Goal: Task Accomplishment & Management: Manage account settings

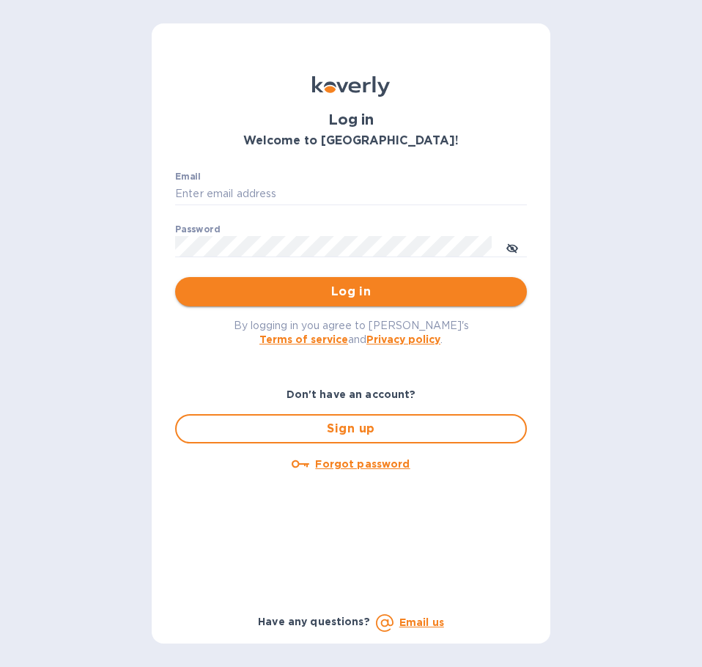
type input "joshua.manaloto@veritasglobaltrans.com"
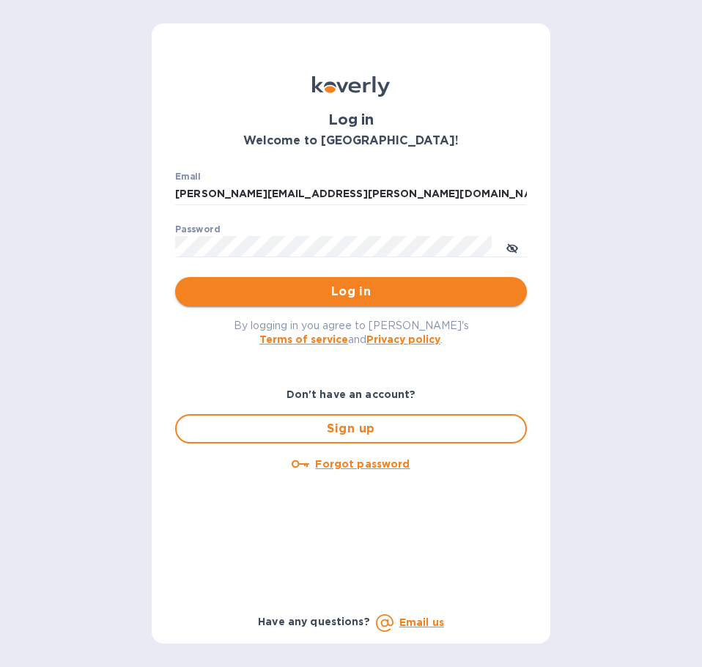
click at [330, 287] on span "Log in" at bounding box center [351, 292] width 328 height 18
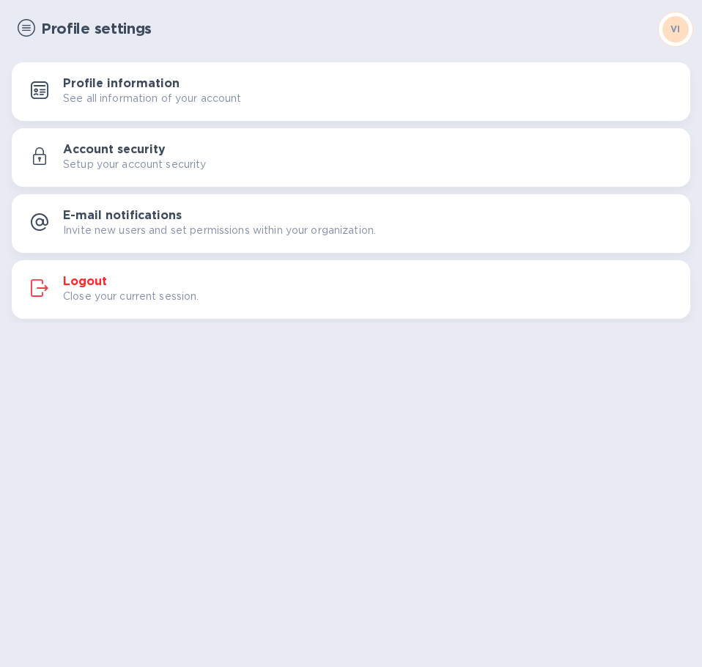
click at [17, 22] on div "Profile settings" at bounding box center [331, 29] width 638 height 32
click at [29, 28] on img at bounding box center [27, 28] width 18 height 18
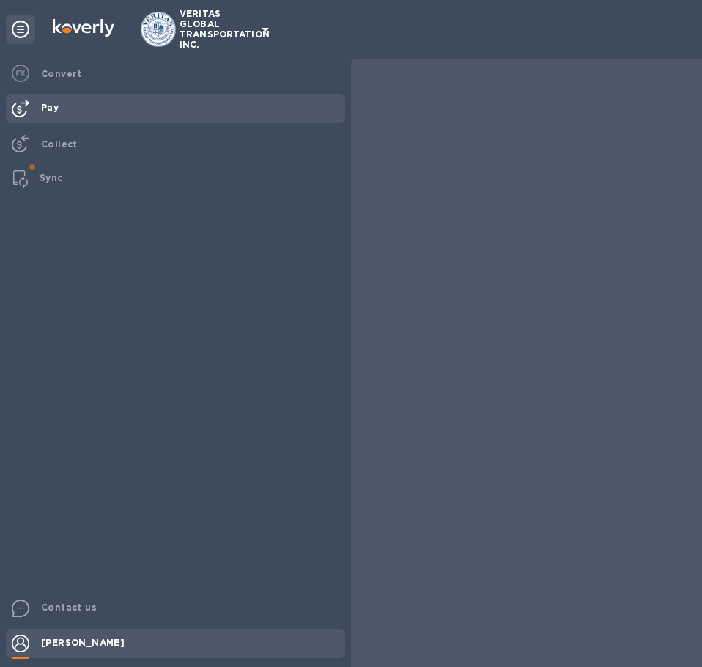
click at [65, 109] on div "Pay" at bounding box center [190, 107] width 310 height 27
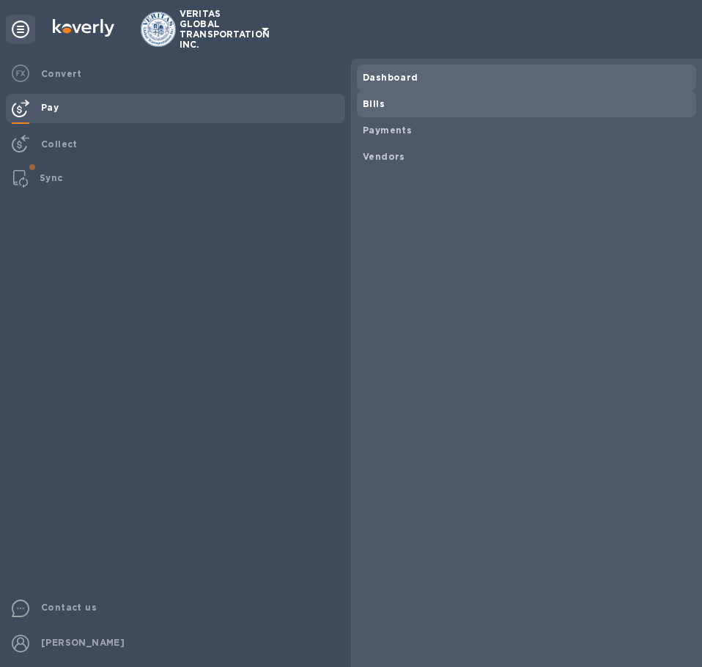
click at [427, 100] on span "Bills" at bounding box center [527, 104] width 328 height 15
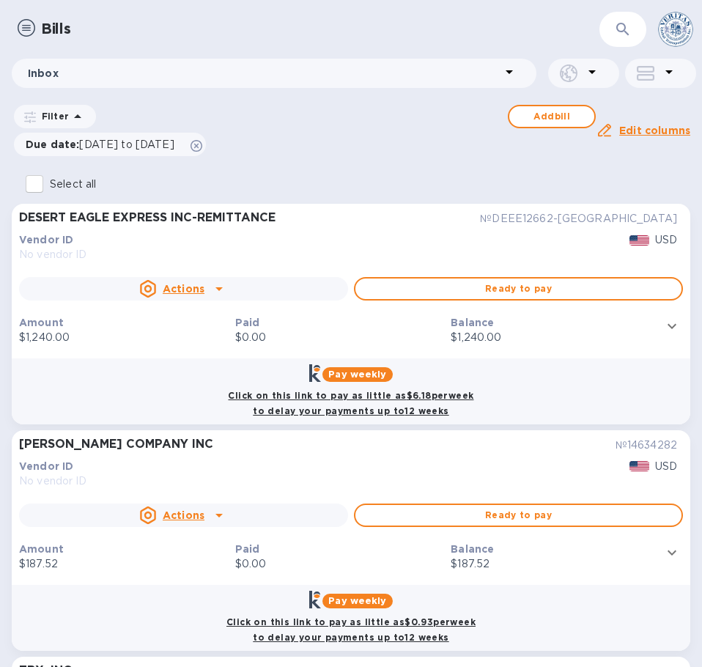
click at [23, 28] on img at bounding box center [27, 28] width 18 height 18
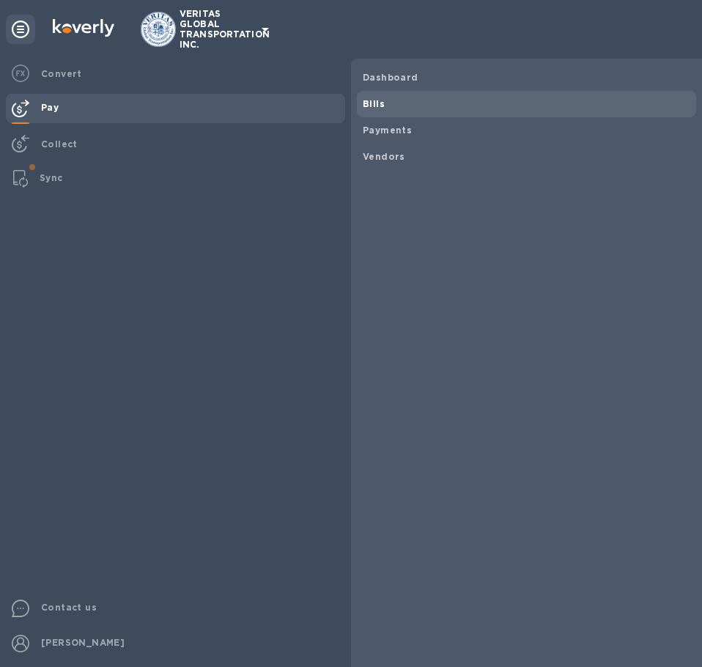
click at [371, 104] on b "Bills" at bounding box center [374, 103] width 22 height 11
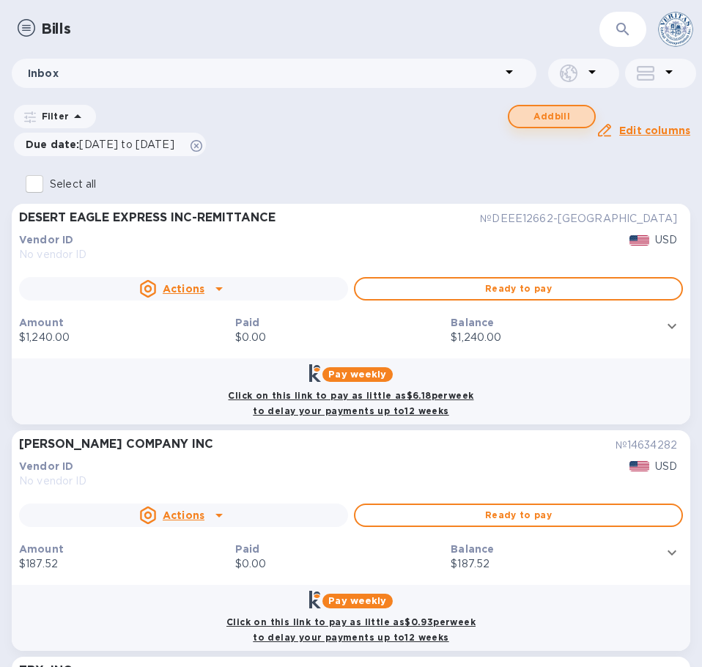
click at [545, 119] on span "Add bill" at bounding box center [552, 117] width 62 height 18
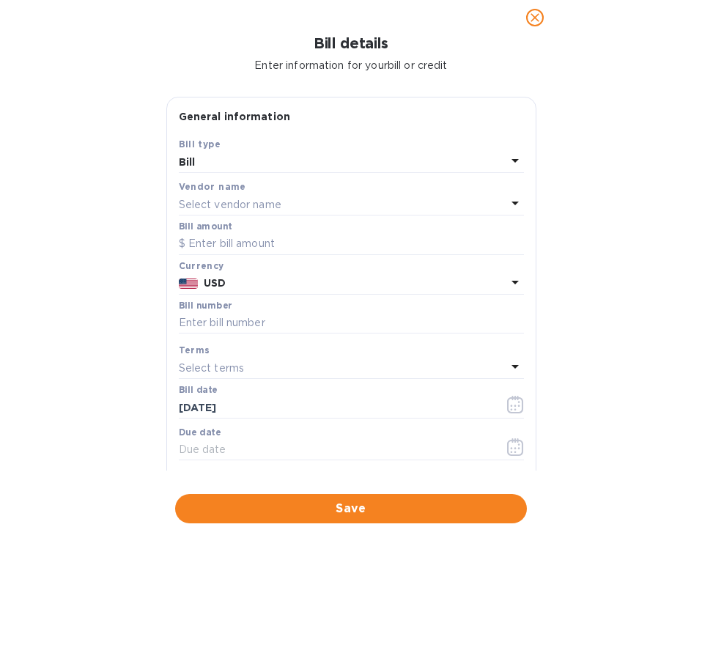
click at [317, 162] on div "Bill" at bounding box center [343, 162] width 328 height 21
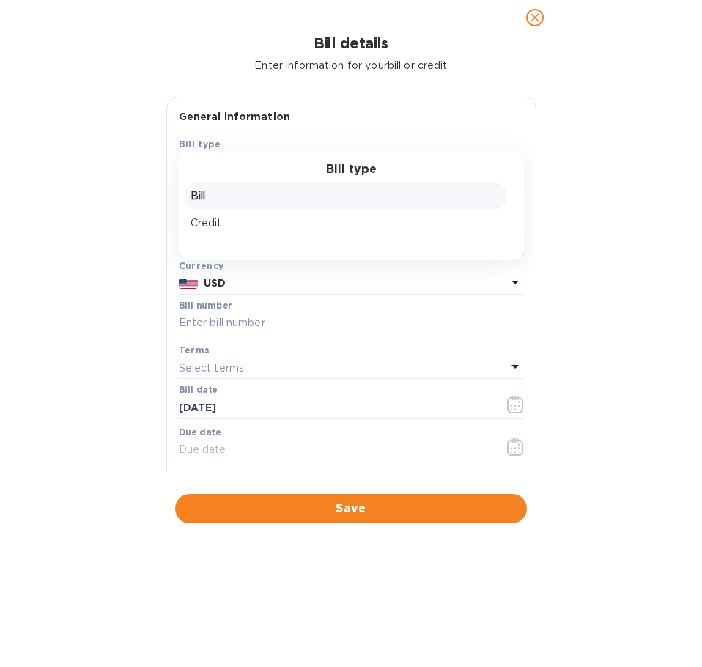
click at [59, 180] on div "Bill details Enter information for your bill or credit General information Save…" at bounding box center [351, 351] width 702 height 632
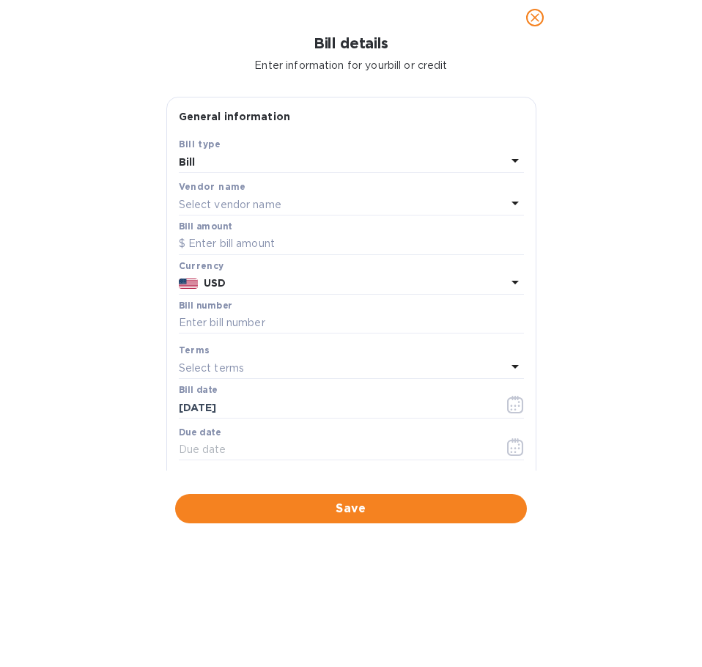
click at [300, 160] on div "Bill" at bounding box center [343, 162] width 328 height 21
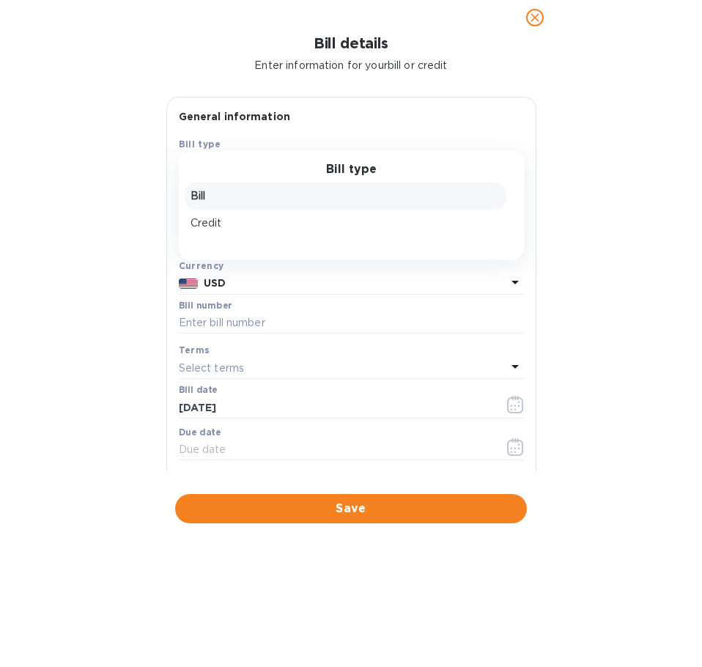
click at [235, 198] on p "Bill" at bounding box center [346, 195] width 310 height 15
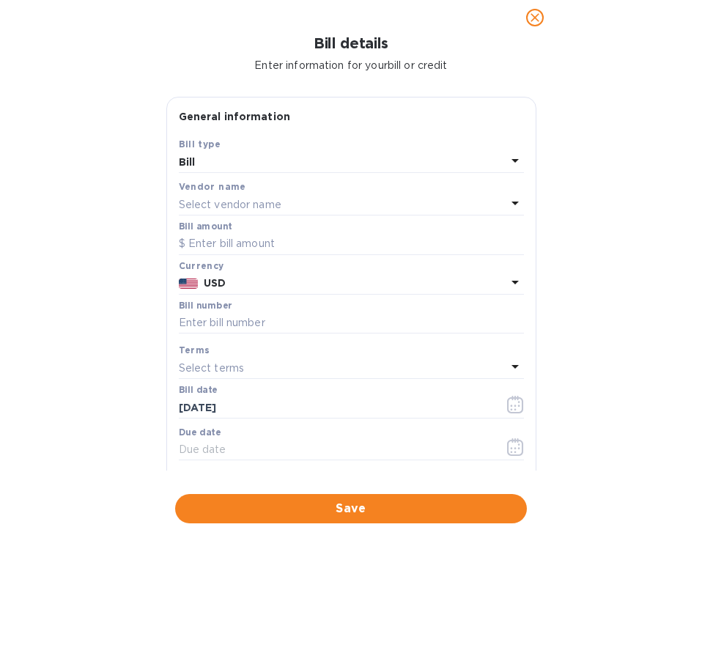
click at [235, 199] on p "Select vendor name" at bounding box center [230, 204] width 103 height 15
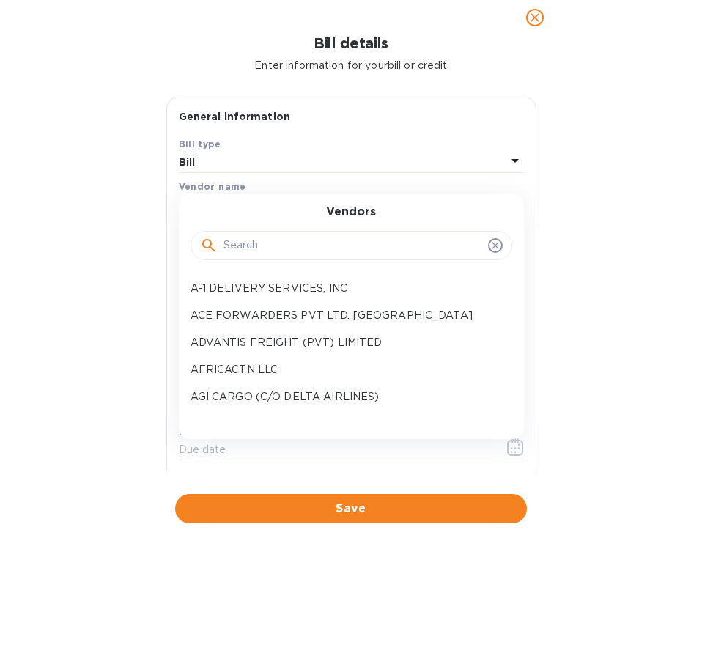
click at [297, 254] on input "text" at bounding box center [353, 246] width 259 height 22
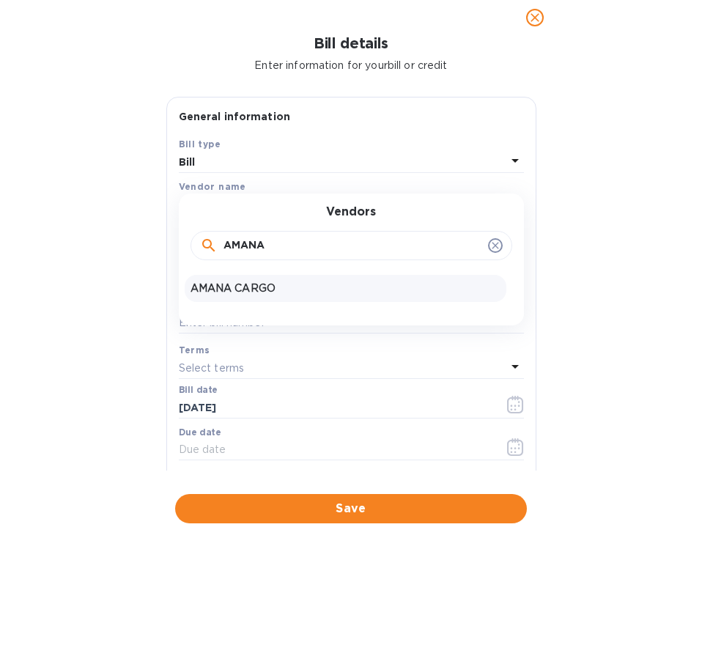
type input "AMANA"
click at [268, 295] on p "AMANA CARGO" at bounding box center [346, 288] width 310 height 15
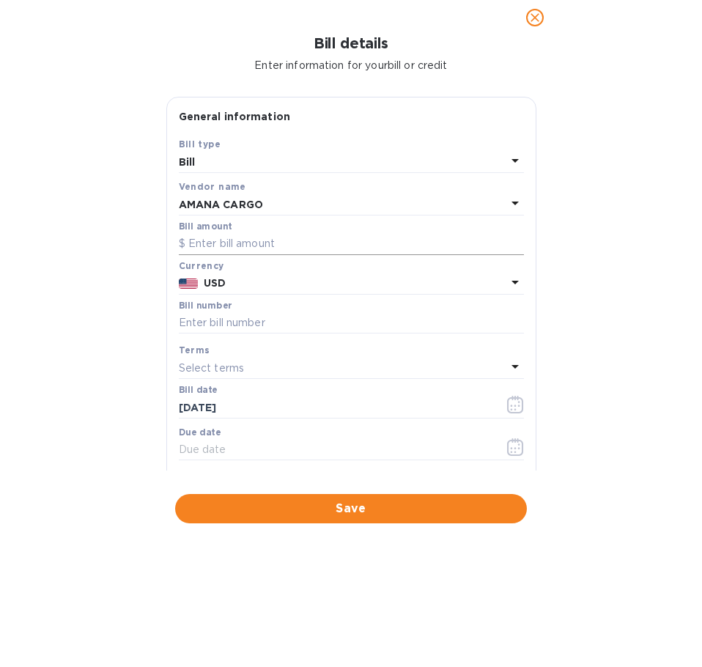
click at [295, 248] on input "text" at bounding box center [351, 244] width 345 height 22
click at [288, 287] on p "USD" at bounding box center [355, 283] width 302 height 15
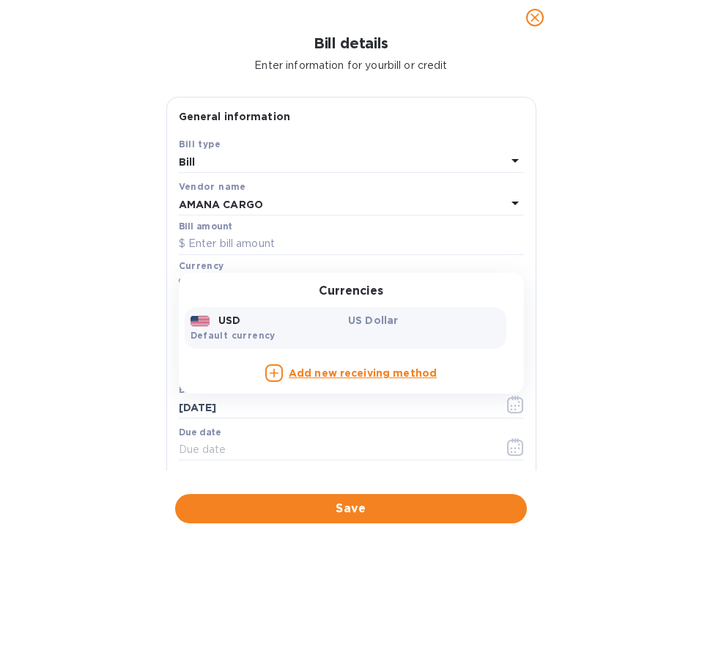
click at [272, 367] on icon at bounding box center [274, 373] width 15 height 15
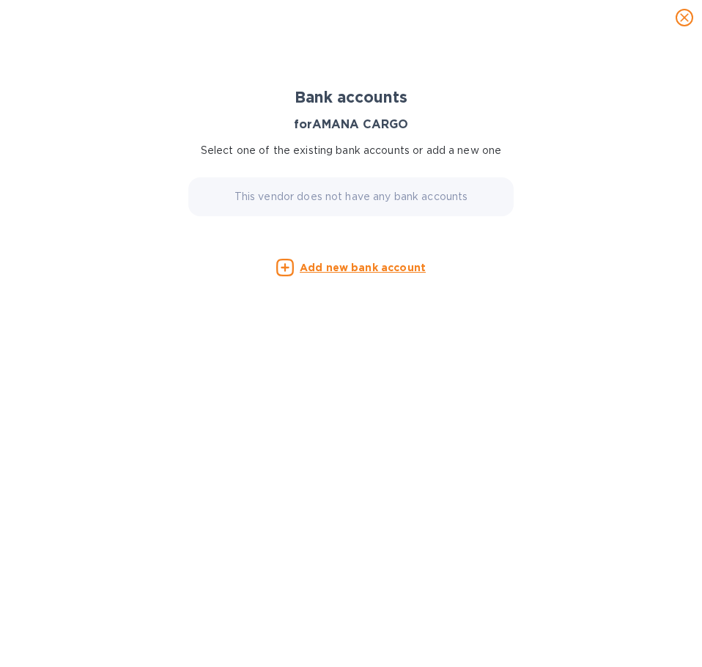
click at [284, 268] on icon at bounding box center [285, 268] width 18 height 18
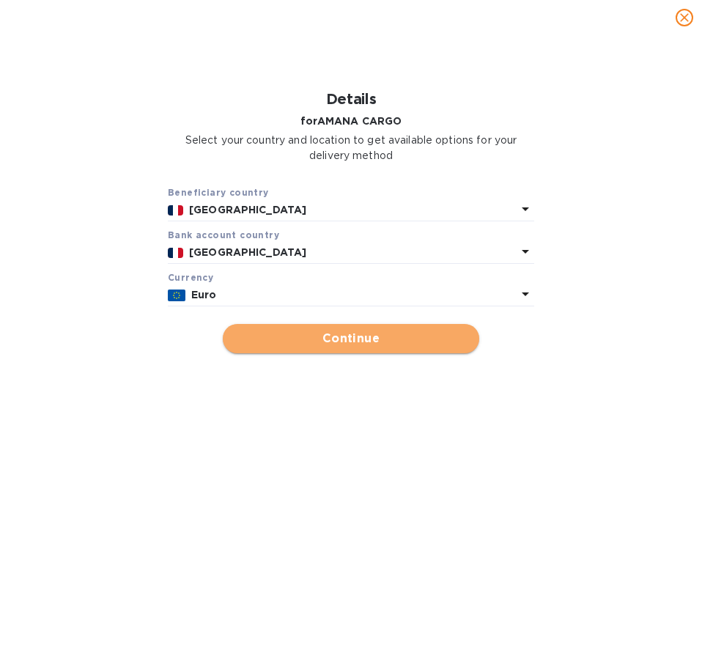
click at [295, 342] on span "Continue" at bounding box center [351, 339] width 233 height 18
type input "AMANA CARGO"
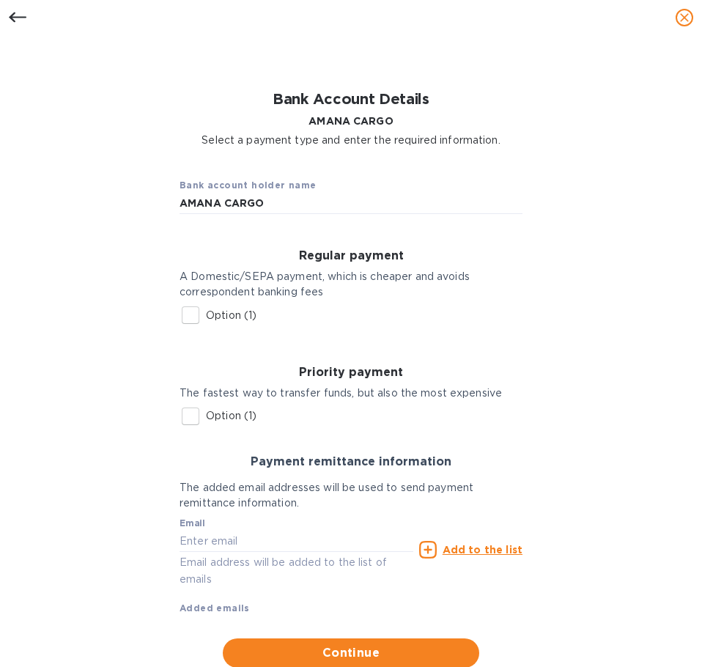
scroll to position [10, 0]
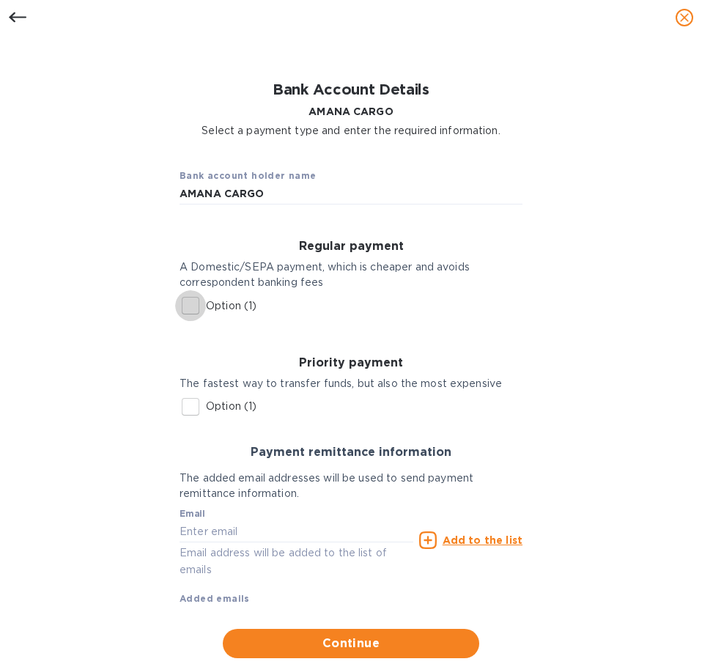
click at [188, 307] on input "Option (1)" at bounding box center [190, 305] width 31 height 31
checkbox input "true"
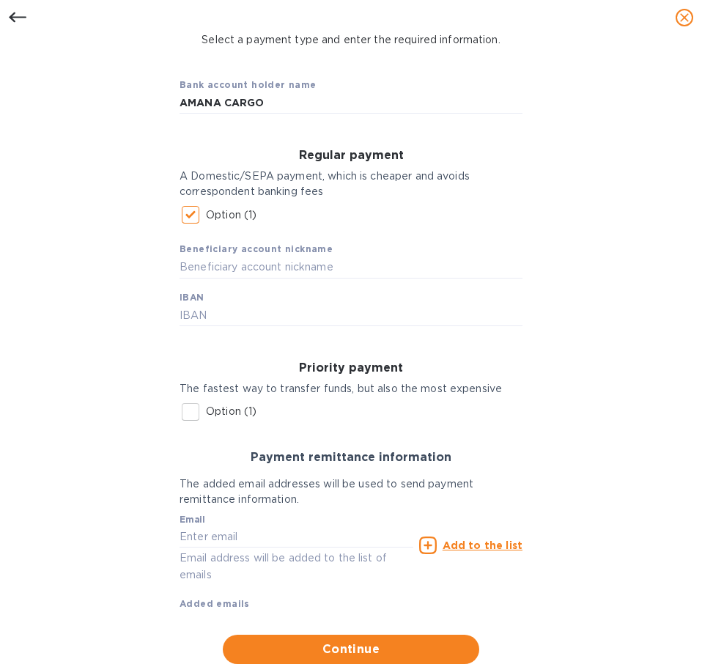
scroll to position [106, 0]
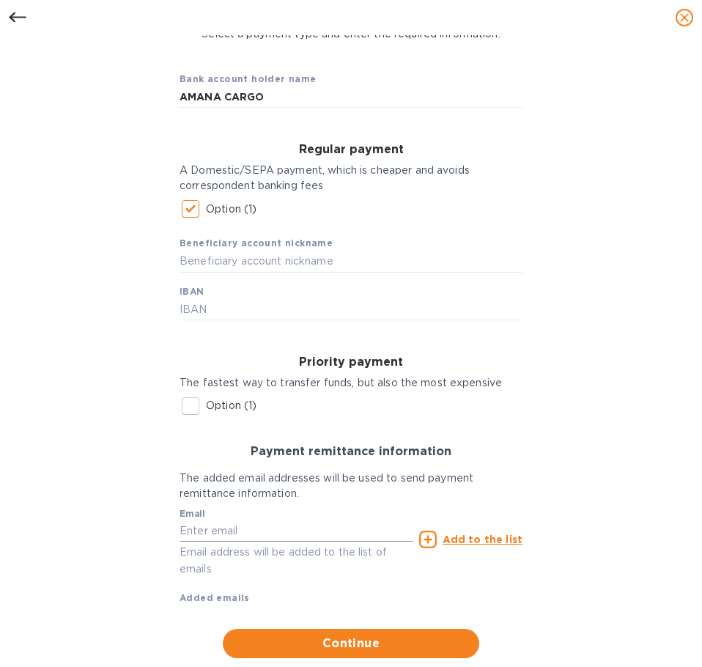
click at [236, 527] on input "text" at bounding box center [297, 531] width 234 height 22
type input "[EMAIL_ADDRESS][DOMAIN_NAME]"
click at [427, 540] on icon at bounding box center [428, 540] width 18 height 18
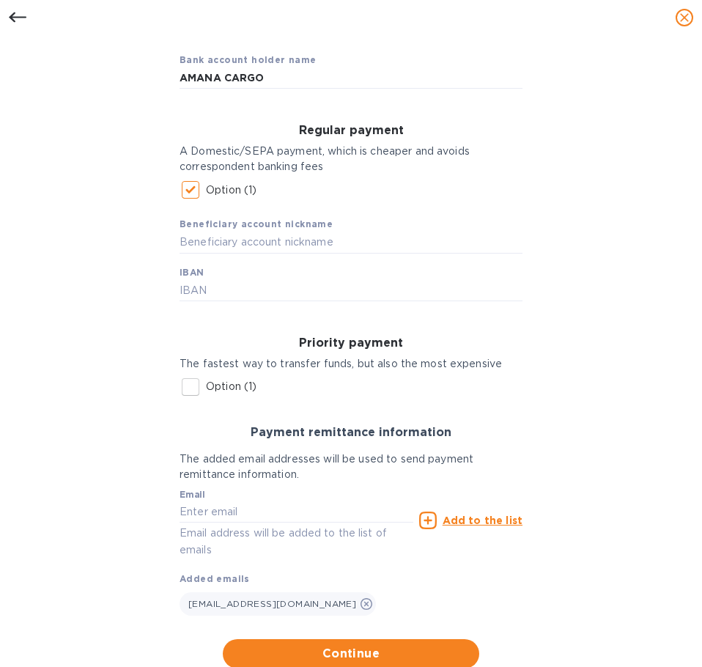
scroll to position [136, 0]
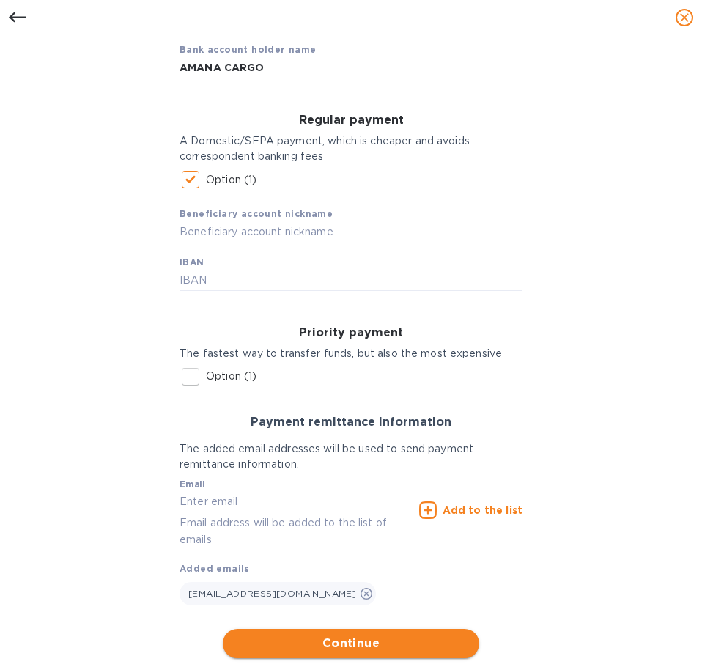
click at [343, 644] on span "Continue" at bounding box center [351, 644] width 233 height 18
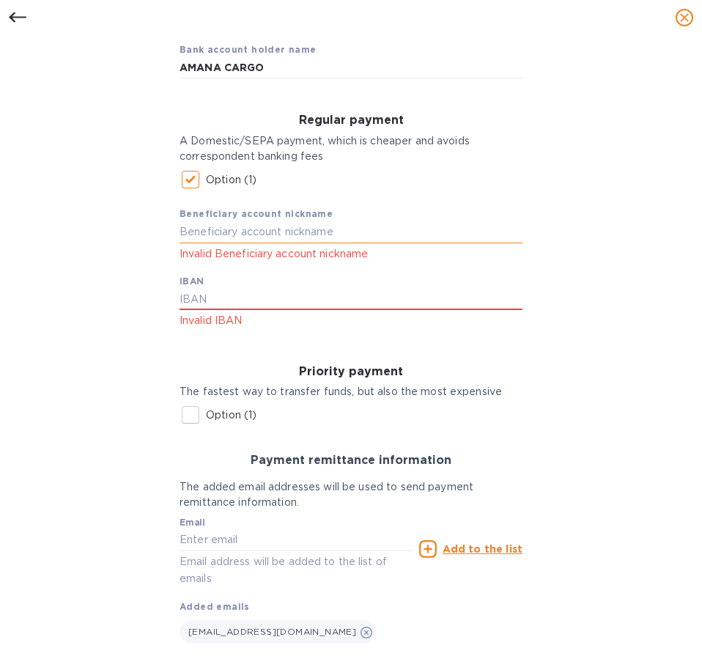
click at [259, 233] on input "text" at bounding box center [351, 232] width 343 height 22
type input "AMANA CARGO"
click at [227, 286] on div "Beneficiary account nickname AMANA CARGO Invalid Beneficiary account nickname I…" at bounding box center [351, 262] width 343 height 135
click at [226, 298] on input "text" at bounding box center [351, 300] width 343 height 22
click at [228, 299] on input "text" at bounding box center [351, 300] width 343 height 22
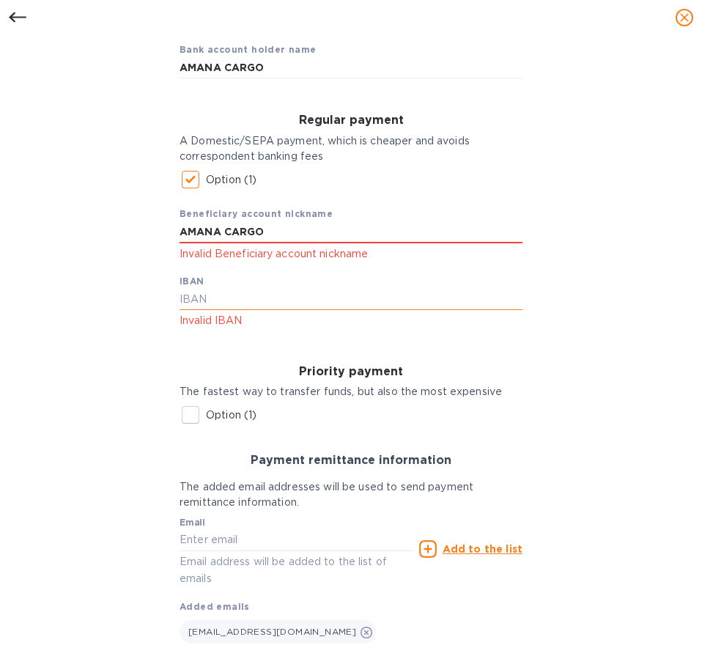
paste input "[FINANCIAL_ID]"
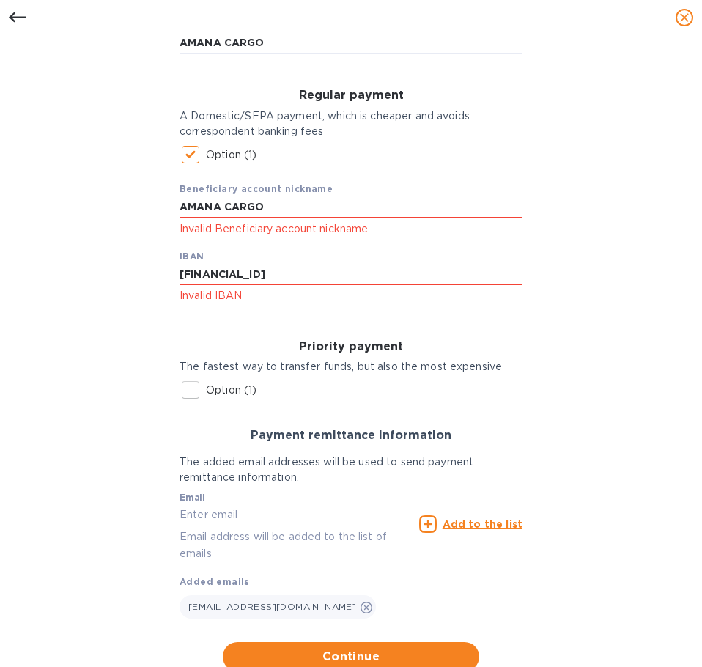
scroll to position [174, 0]
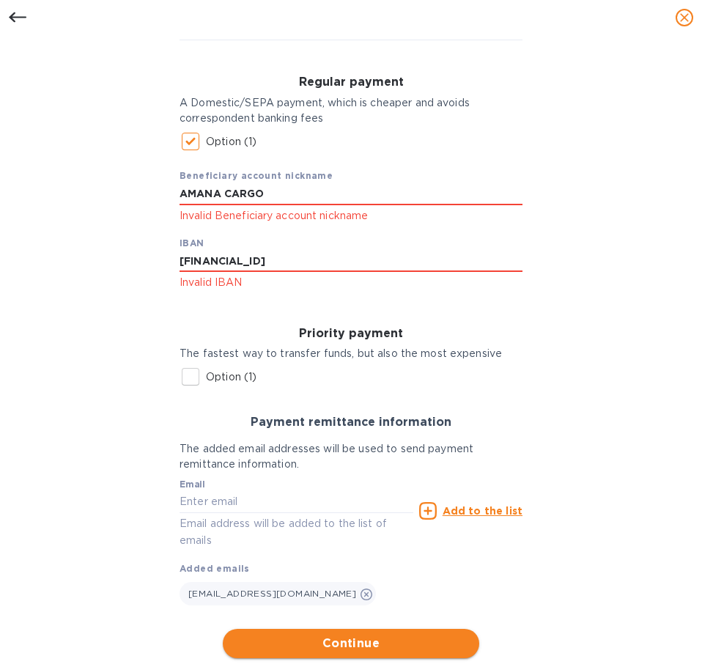
type input "[FINANCIAL_ID]"
click at [331, 640] on span "Continue" at bounding box center [351, 644] width 233 height 18
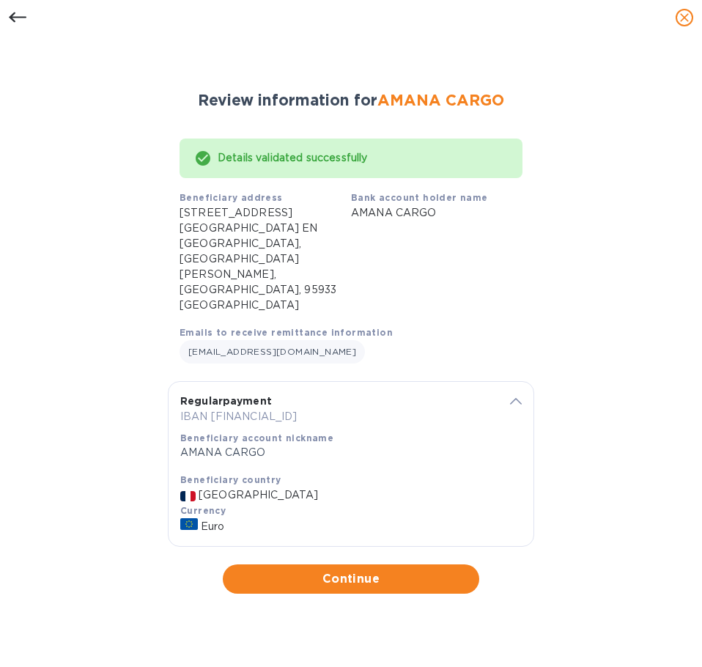
scroll to position [0, 0]
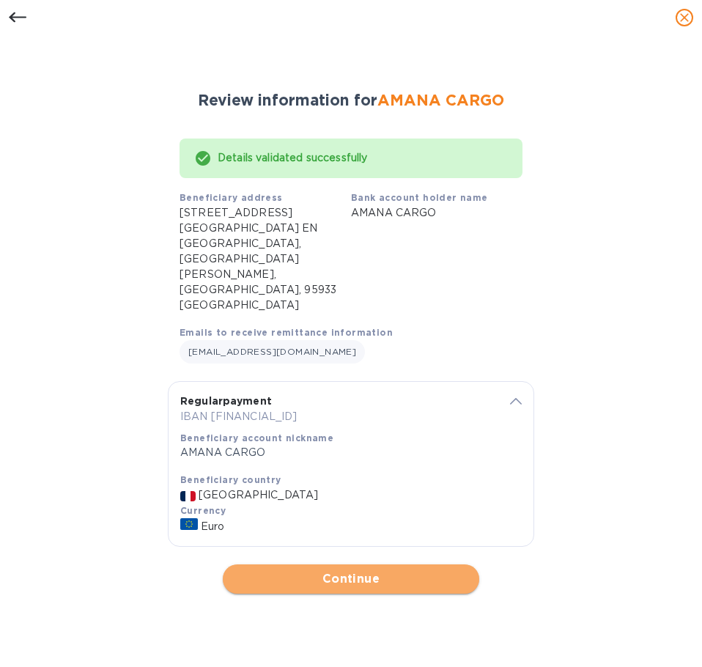
click at [353, 570] on span "Continue" at bounding box center [351, 579] width 233 height 18
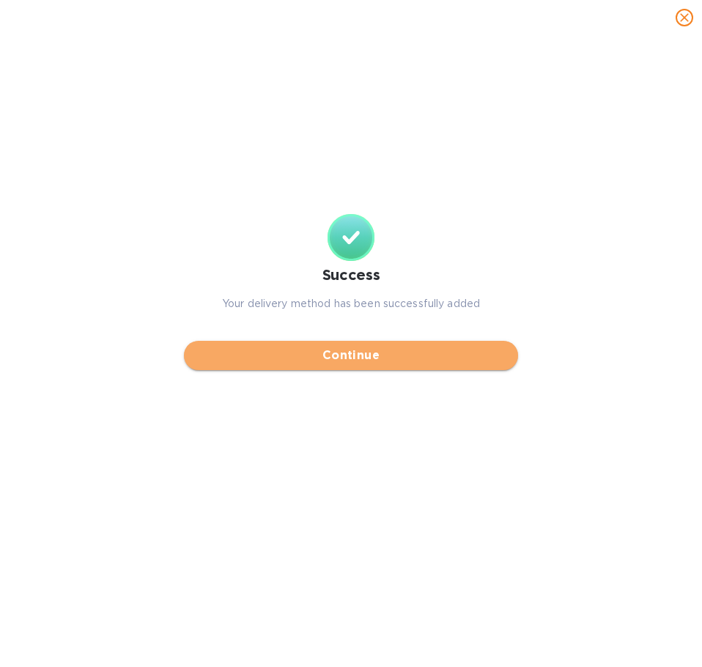
click at [363, 363] on span "Continue" at bounding box center [351, 356] width 311 height 18
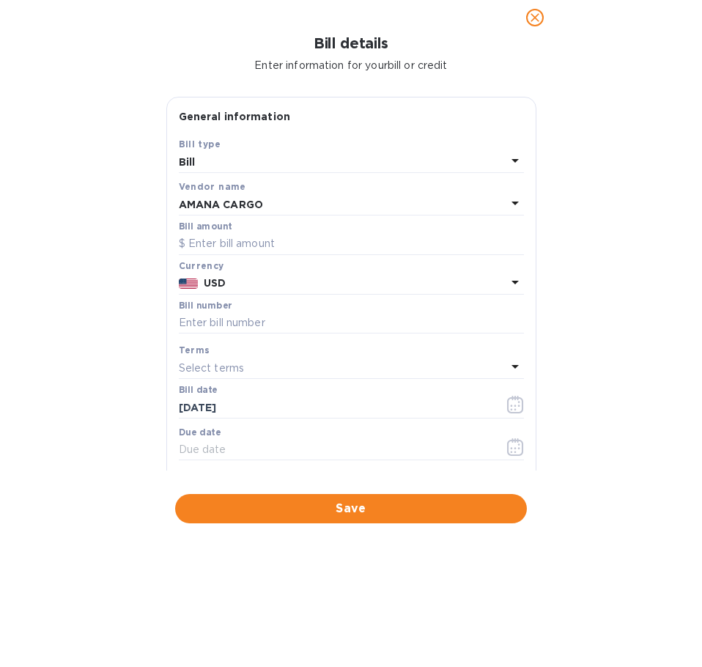
click at [238, 276] on p "USD" at bounding box center [355, 283] width 302 height 15
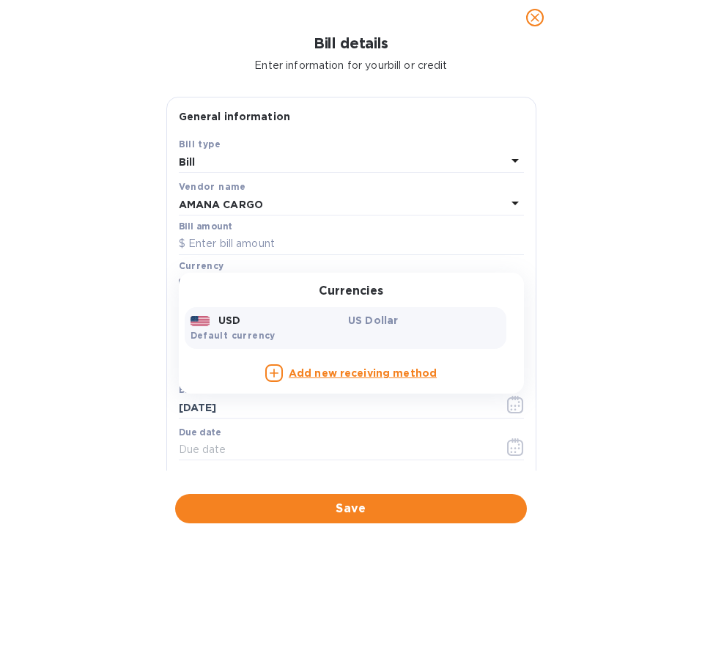
click at [128, 318] on div "Bill details Enter information for your bill or credit General information Save…" at bounding box center [351, 351] width 702 height 632
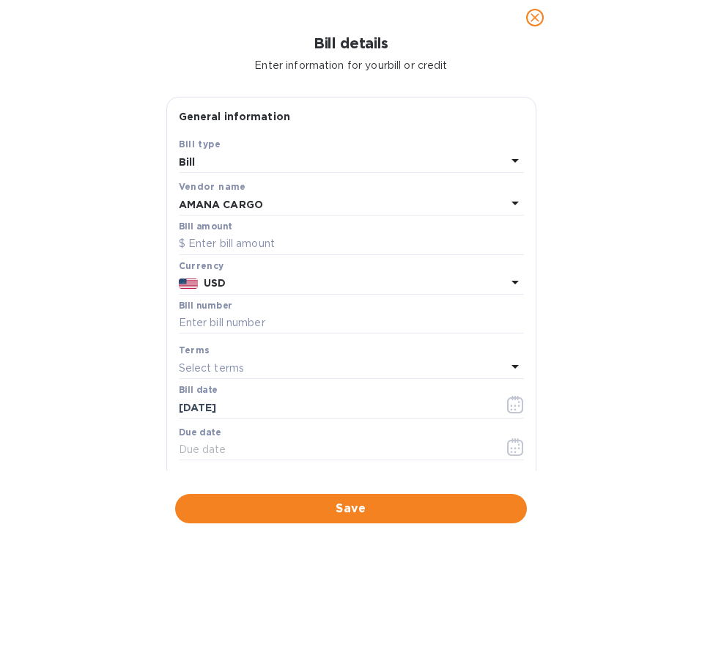
click at [508, 276] on icon at bounding box center [515, 282] width 18 height 18
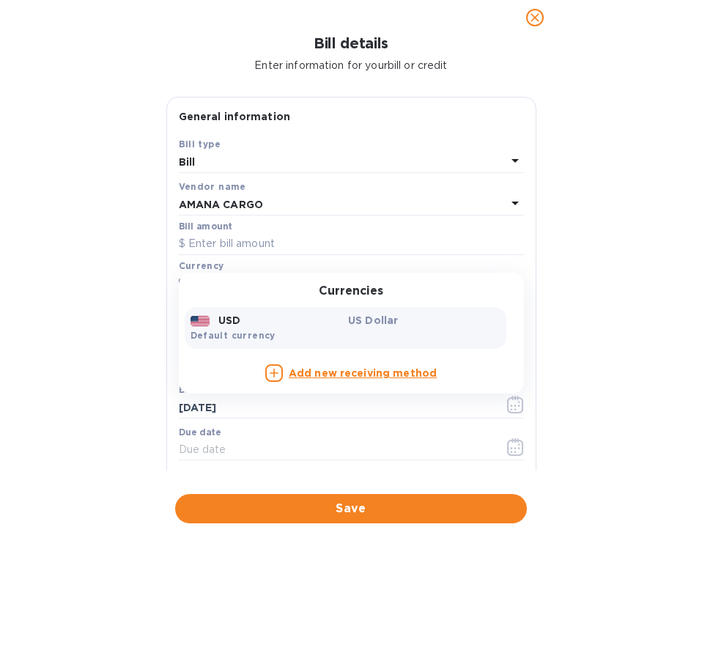
click at [51, 231] on div "Bill details Enter information for your bill or credit General information Save…" at bounding box center [351, 351] width 702 height 632
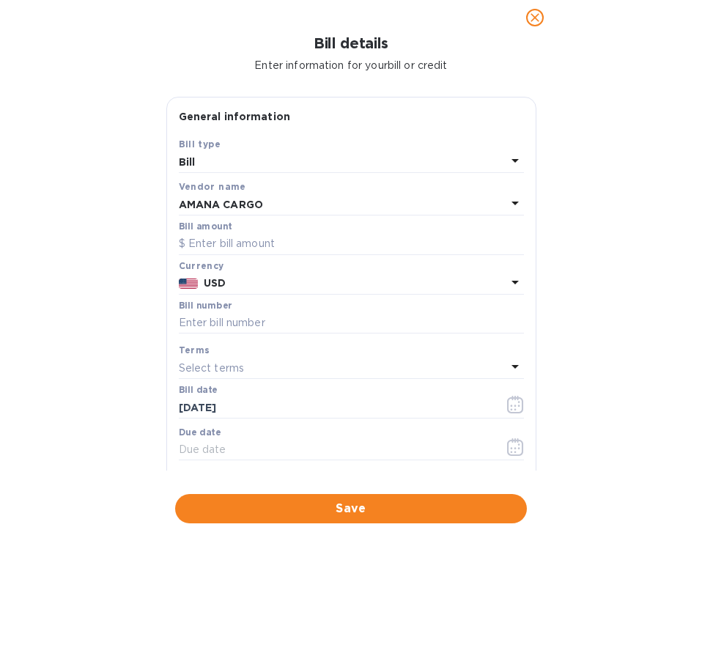
click at [303, 204] on div "AMANA CARGO" at bounding box center [343, 204] width 328 height 21
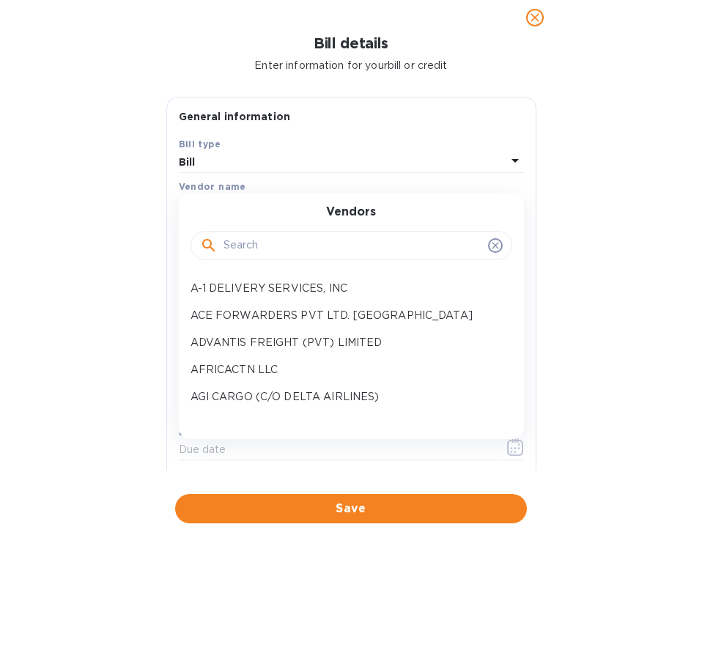
click at [325, 250] on input "text" at bounding box center [353, 246] width 259 height 22
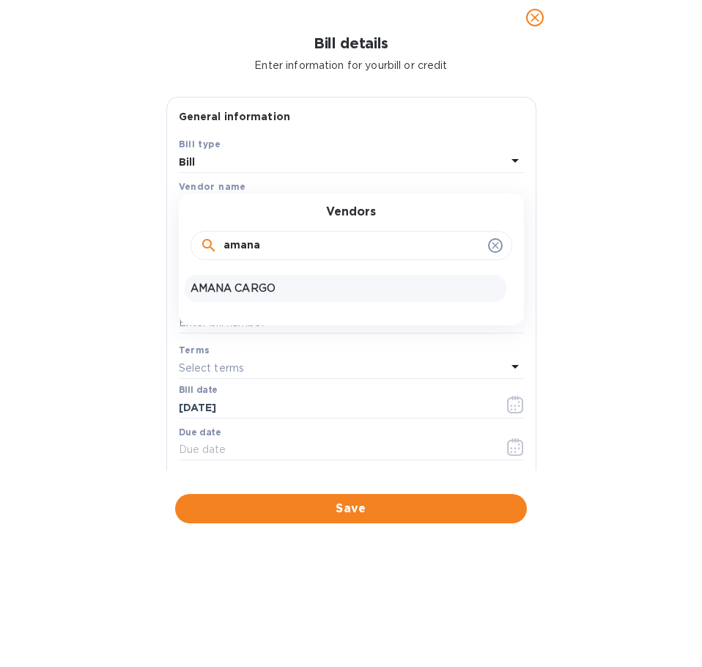
type input "amana"
click at [277, 282] on p "AMANA CARGO" at bounding box center [346, 288] width 310 height 15
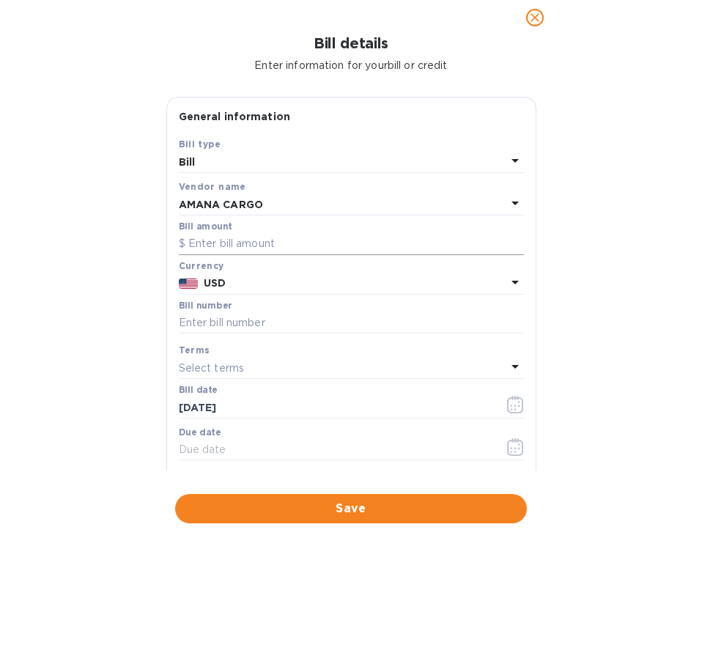
click at [226, 241] on input "text" at bounding box center [351, 244] width 345 height 22
click at [201, 271] on div "Currency" at bounding box center [351, 265] width 345 height 15
click at [214, 287] on b "USD" at bounding box center [215, 283] width 22 height 12
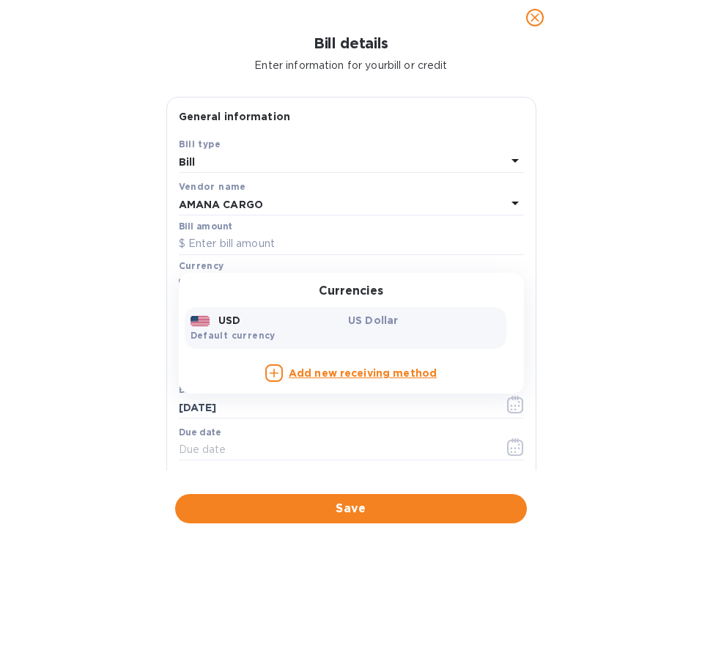
click at [356, 319] on p "US Dollar" at bounding box center [424, 320] width 152 height 15
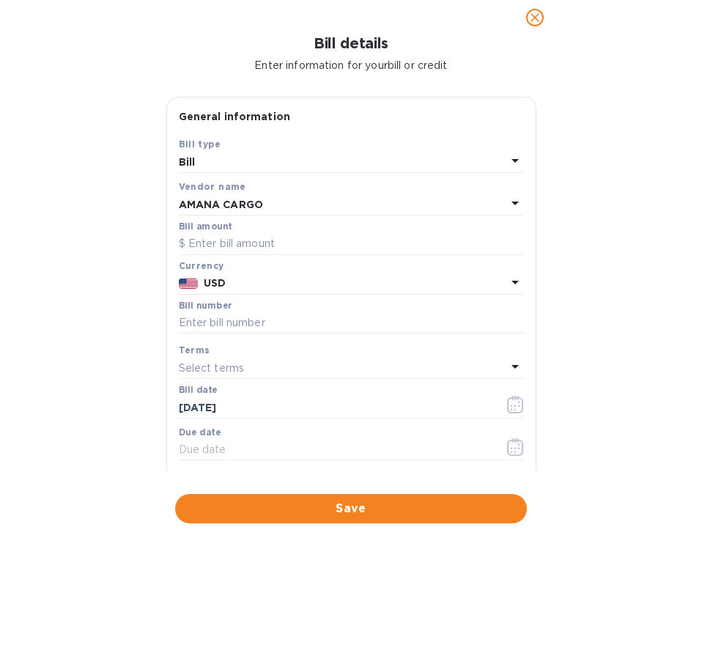
click at [257, 282] on p "USD" at bounding box center [355, 283] width 302 height 15
drag, startPoint x: 66, startPoint y: 60, endPoint x: 488, endPoint y: 55, distance: 422.2
click at [67, 60] on p "Enter information for your bill or credit" at bounding box center [351, 65] width 679 height 15
click at [529, 14] on icon "close" at bounding box center [535, 17] width 15 height 15
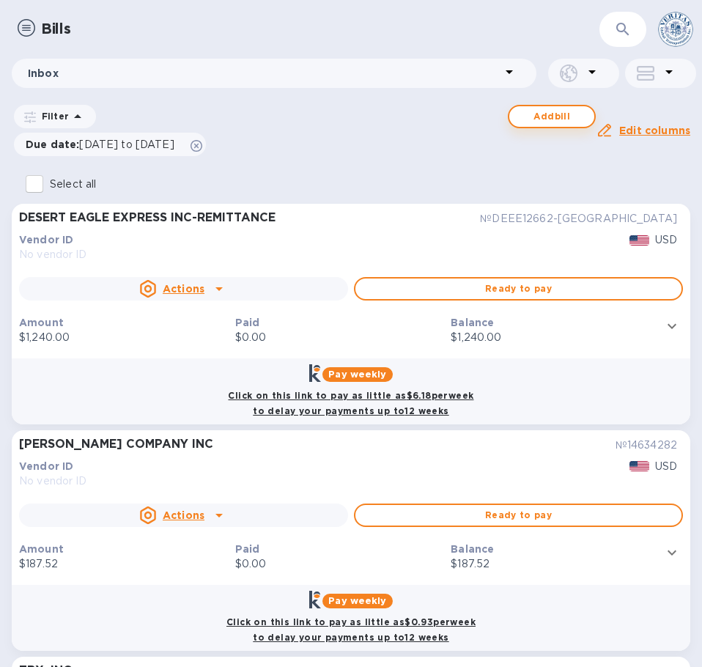
click at [552, 117] on span "Add bill" at bounding box center [552, 117] width 62 height 18
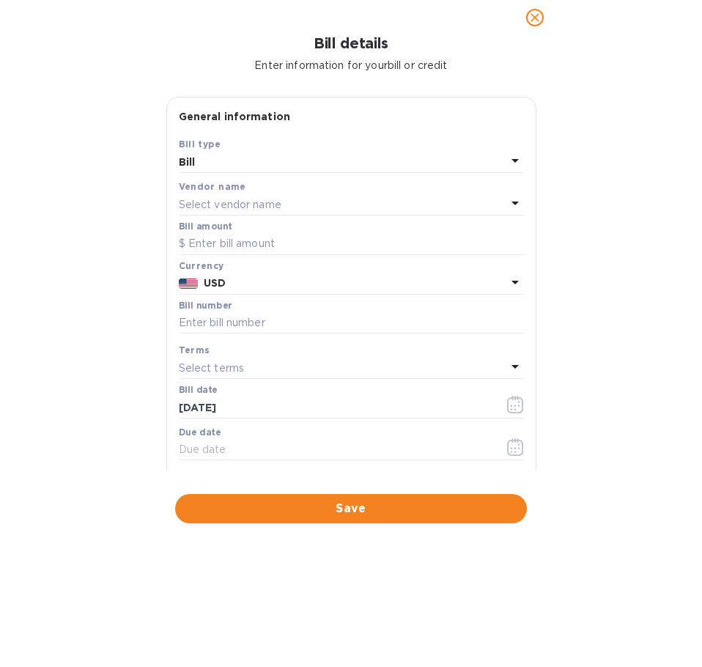
click at [289, 193] on div "Vendor name" at bounding box center [351, 186] width 345 height 15
click at [289, 204] on div "Select vendor name" at bounding box center [343, 204] width 328 height 21
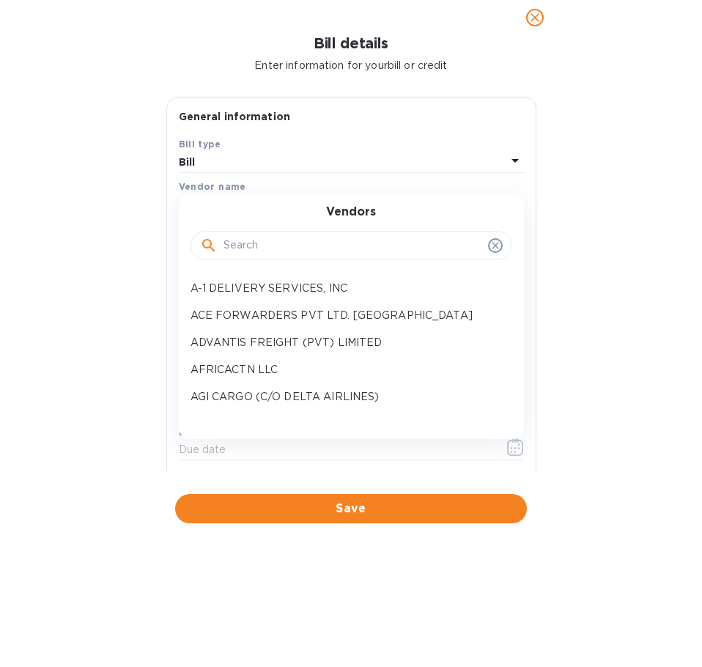
click at [285, 237] on input "text" at bounding box center [353, 246] width 259 height 22
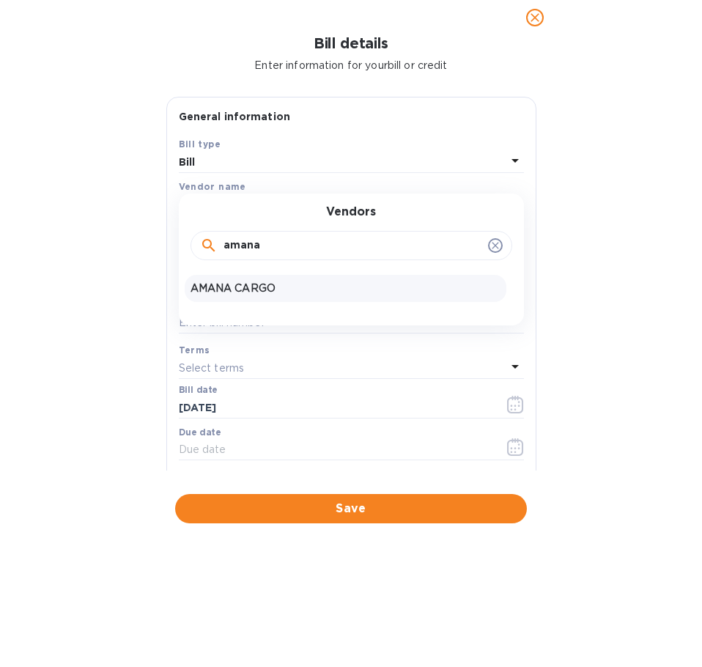
type input "amana"
click at [272, 291] on p "AMANA CARGO" at bounding box center [346, 288] width 310 height 15
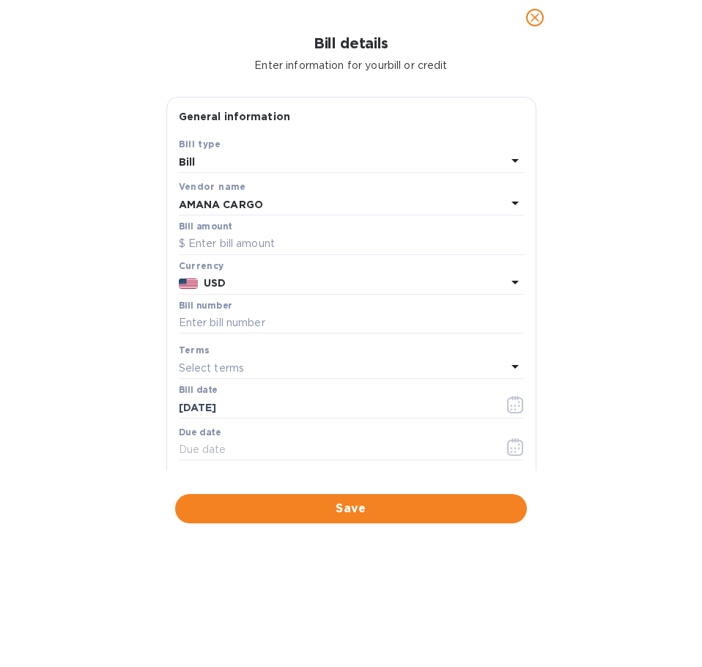
click at [271, 292] on div "USD" at bounding box center [355, 283] width 308 height 21
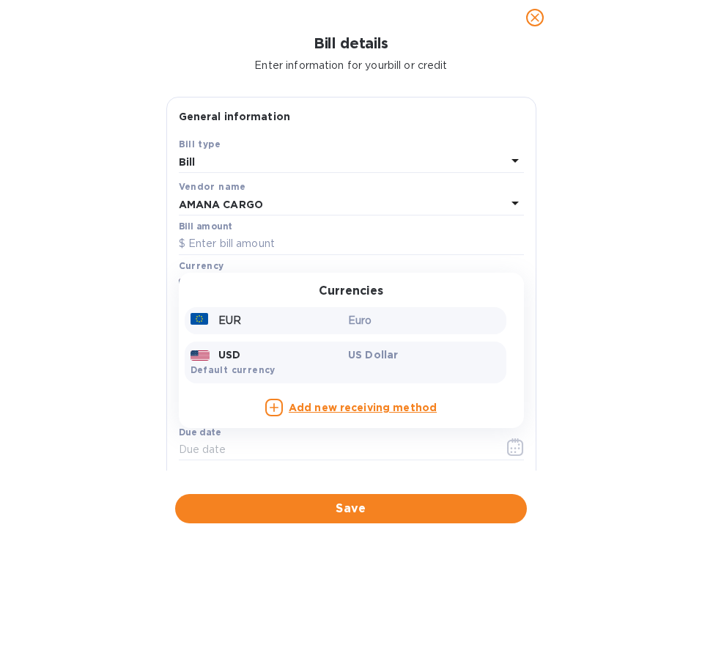
click at [268, 320] on div "EUR" at bounding box center [267, 320] width 158 height 21
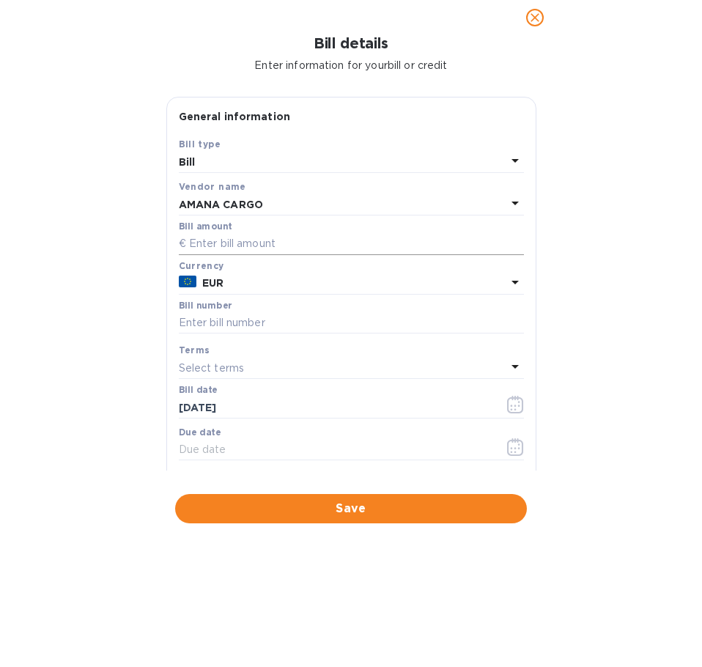
click at [248, 242] on input "text" at bounding box center [351, 244] width 345 height 22
click at [252, 240] on input "text" at bounding box center [351, 244] width 345 height 22
type input "967"
click at [243, 320] on input "text" at bounding box center [351, 323] width 345 height 22
click at [243, 325] on input "text" at bounding box center [351, 323] width 345 height 22
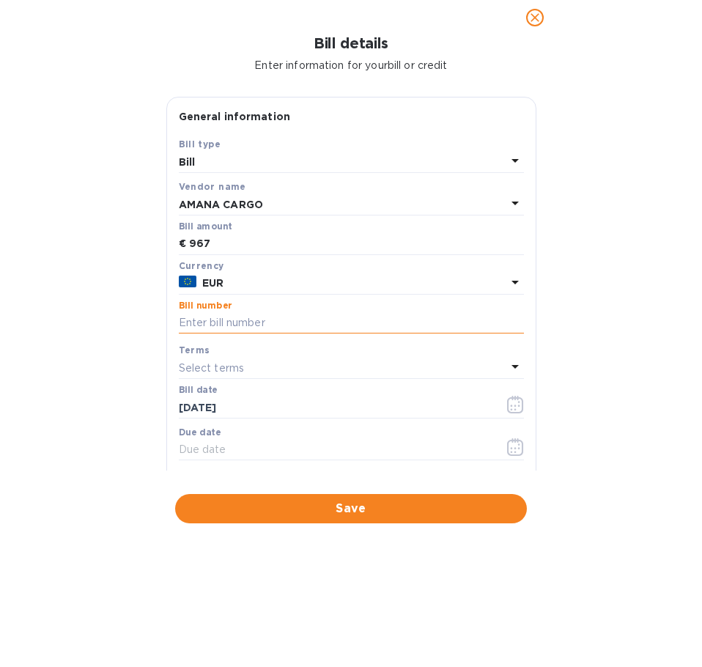
paste input "6459"
type input "6459"
click at [248, 367] on div "Select terms" at bounding box center [343, 368] width 328 height 21
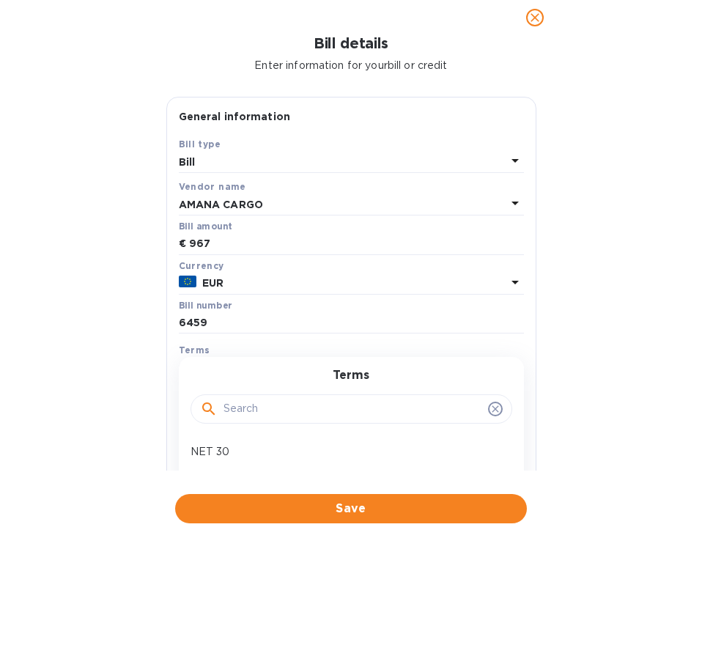
click at [251, 416] on input "text" at bounding box center [353, 409] width 259 height 22
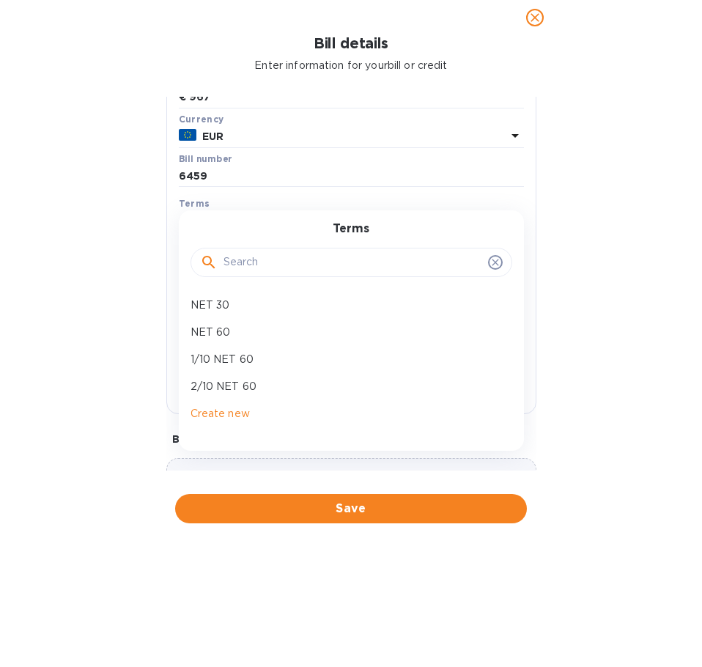
click at [111, 387] on div "Bill details Enter information for your bill or credit General information Save…" at bounding box center [351, 351] width 702 height 632
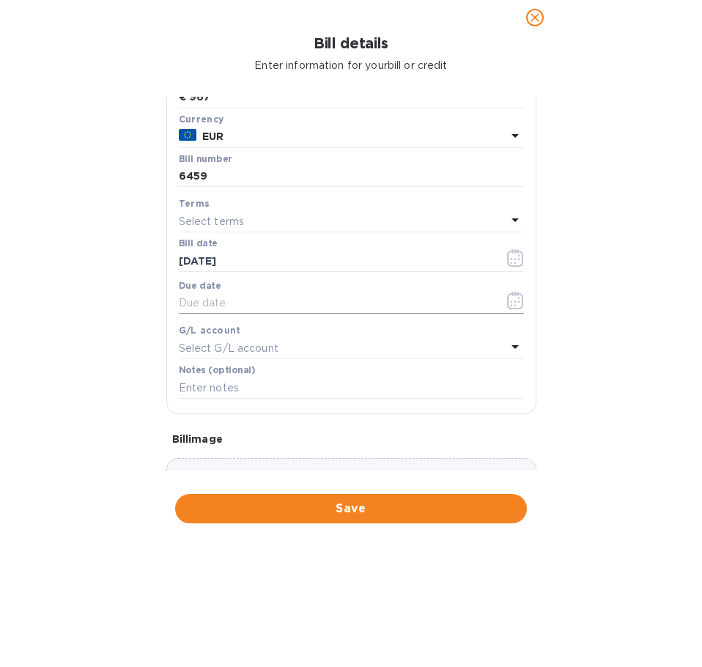
click at [259, 306] on input "text" at bounding box center [336, 303] width 314 height 22
click at [259, 223] on div "Select terms" at bounding box center [343, 221] width 328 height 21
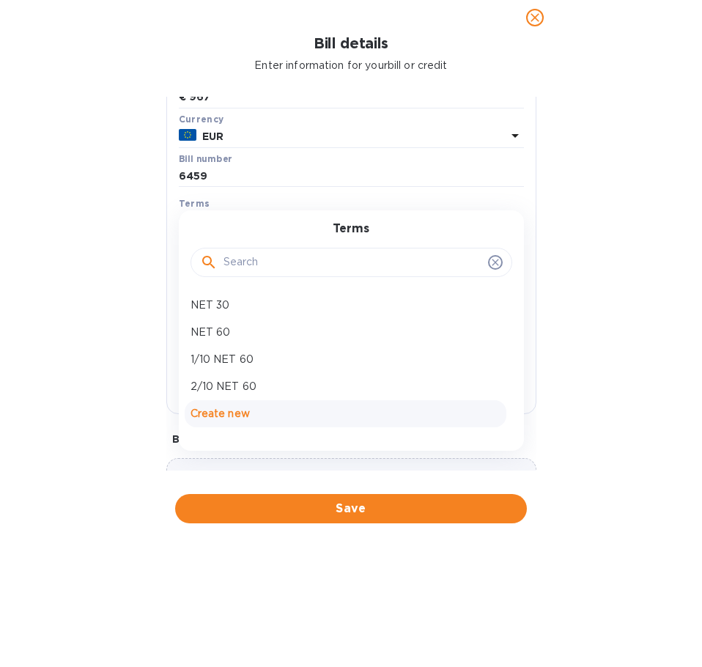
click at [237, 418] on p "Create new" at bounding box center [346, 413] width 310 height 15
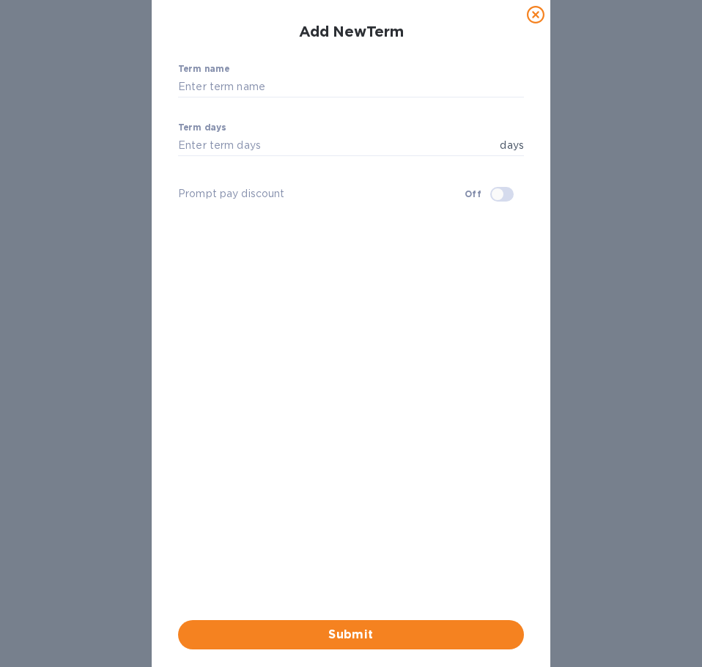
click at [540, 18] on icon at bounding box center [536, 15] width 18 height 18
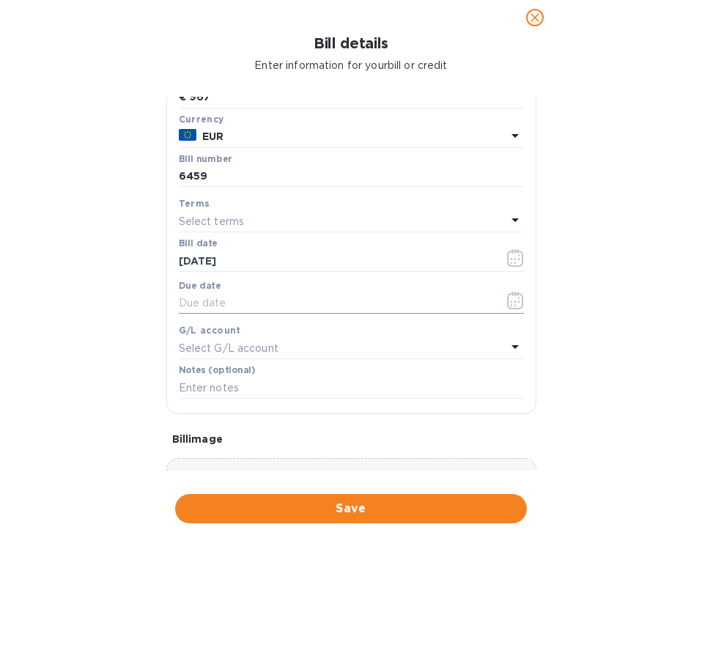
click at [237, 304] on input "text" at bounding box center [336, 303] width 314 height 22
click at [217, 254] on input "[DATE]" at bounding box center [336, 261] width 314 height 22
click at [198, 258] on input "[DATE]" at bounding box center [336, 261] width 314 height 22
click at [513, 263] on icon "button" at bounding box center [515, 258] width 17 height 18
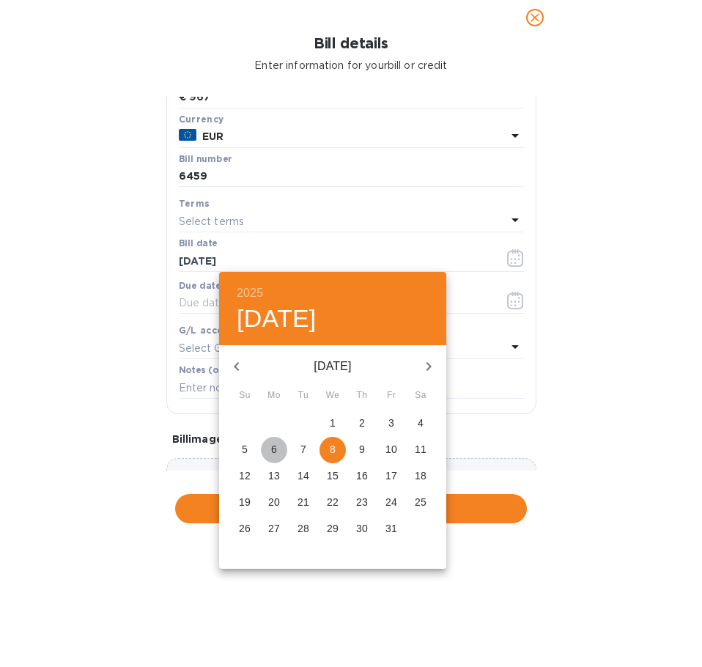
click at [279, 446] on span "6" at bounding box center [274, 449] width 26 height 15
type input "[DATE]"
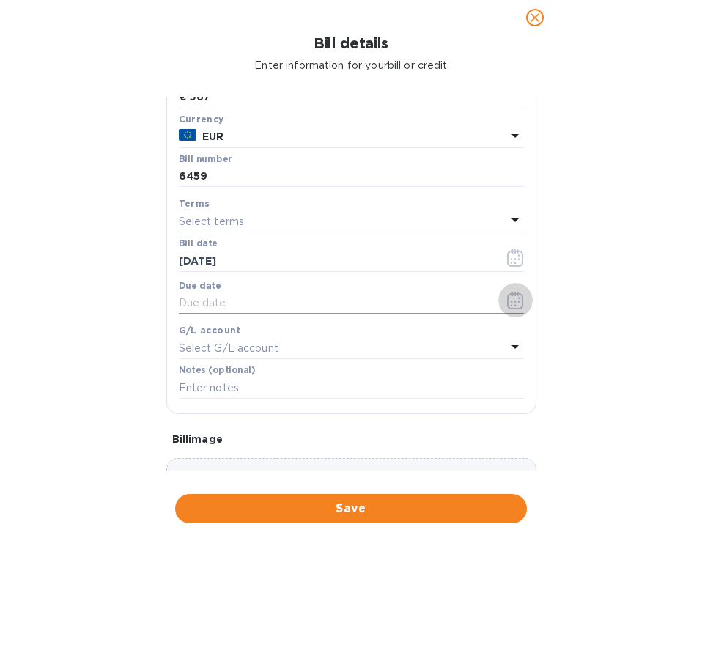
click at [508, 297] on icon "button" at bounding box center [515, 301] width 17 height 18
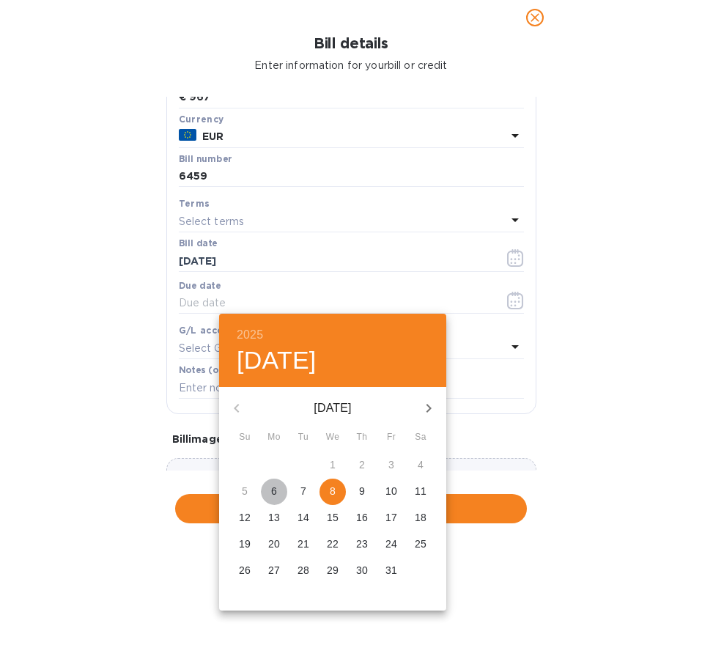
click at [268, 500] on button "6" at bounding box center [274, 492] width 26 height 26
type input "[DATE]"
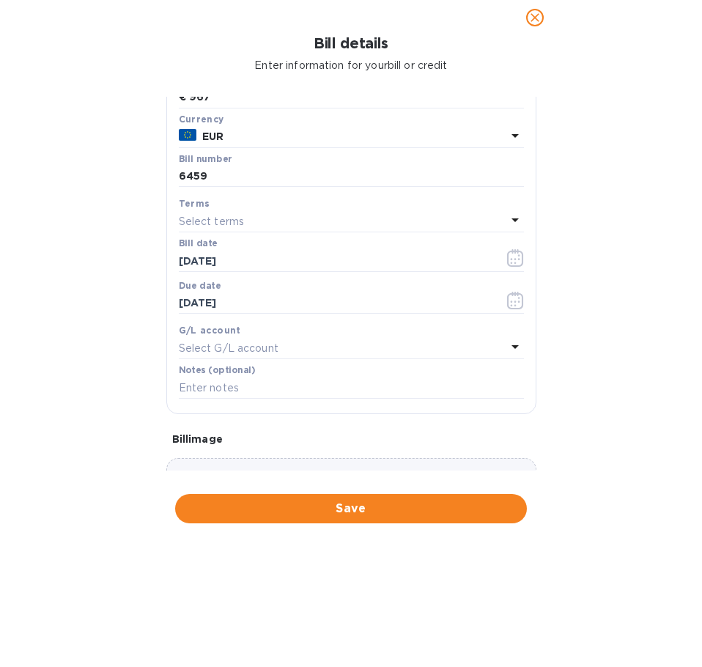
click at [248, 344] on p "Select G/L account" at bounding box center [229, 348] width 100 height 15
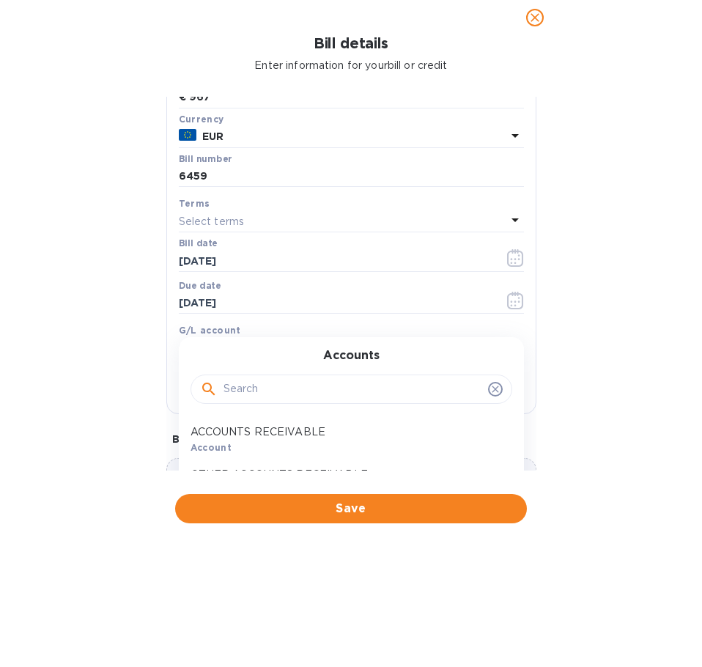
click at [273, 391] on input "text" at bounding box center [353, 389] width 259 height 22
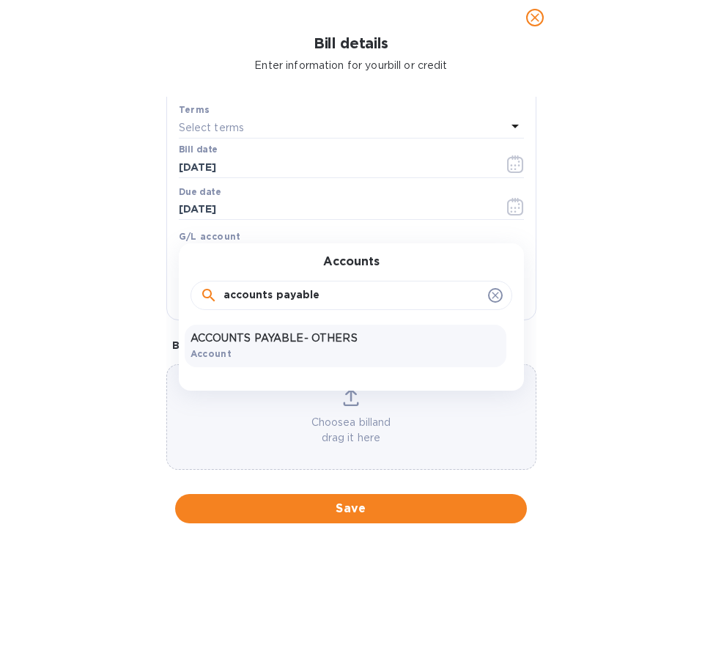
scroll to position [257, 0]
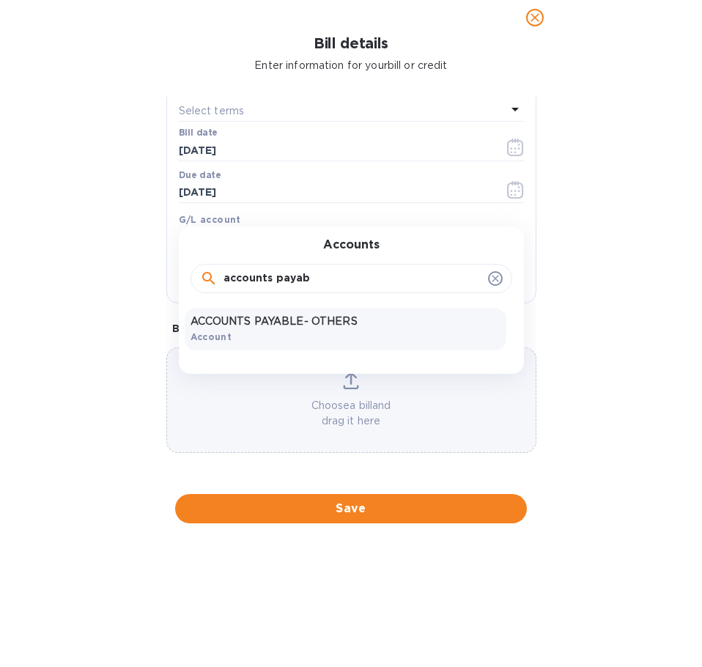
type input "accounts payab"
click at [234, 331] on div "ACCOUNTS PAYABLE- OTHERS Account" at bounding box center [346, 329] width 322 height 43
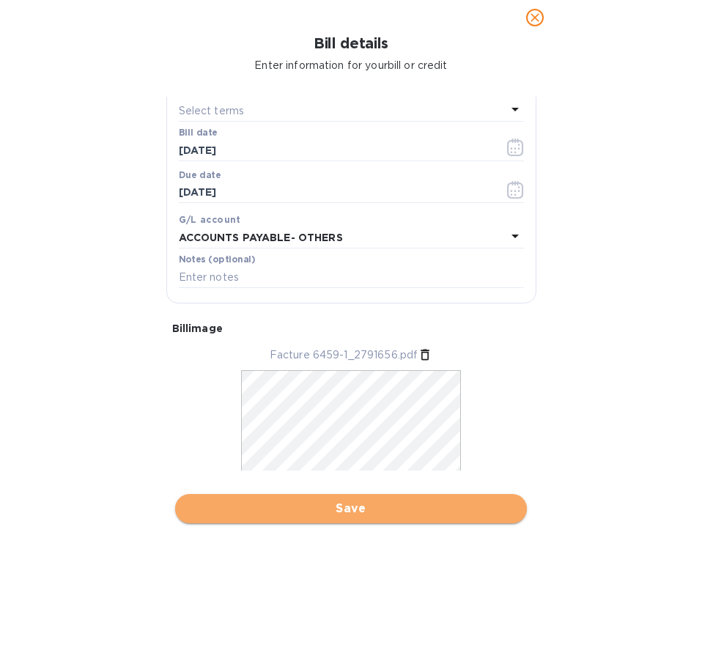
click at [311, 507] on span "Save" at bounding box center [351, 509] width 328 height 18
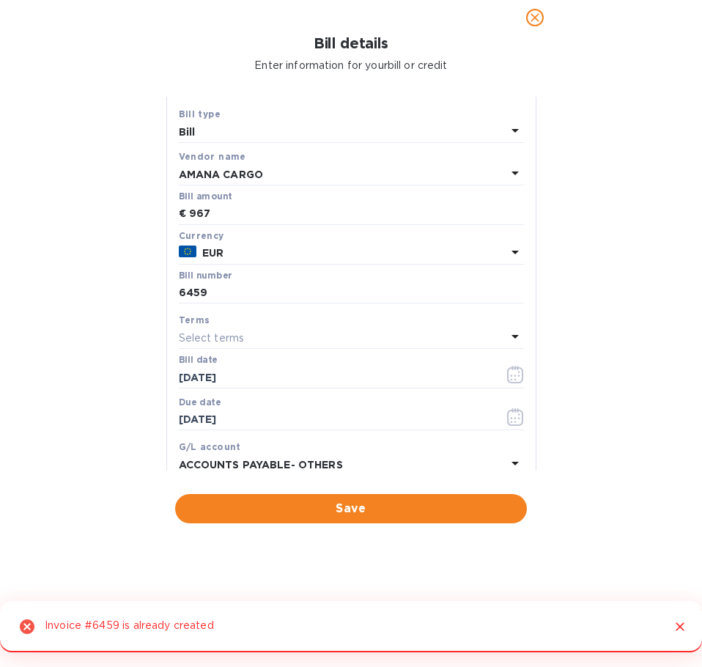
scroll to position [0, 0]
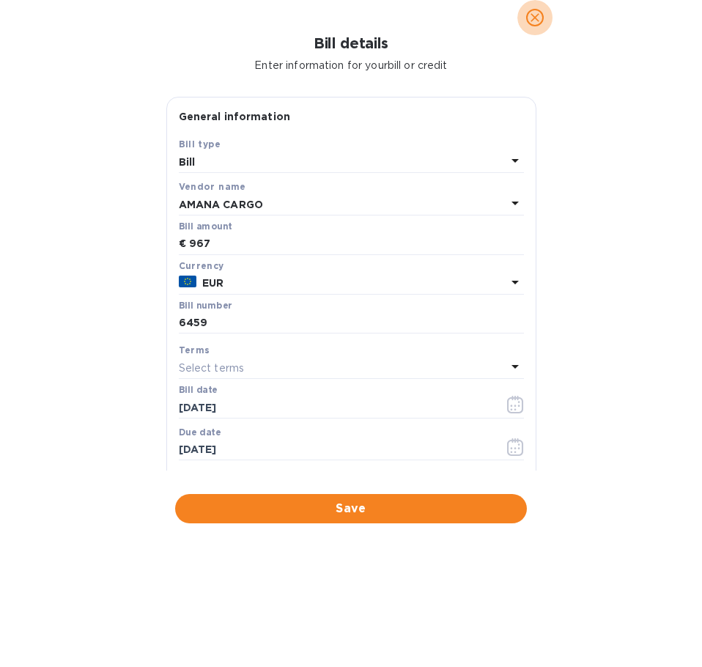
click at [534, 13] on icon "close" at bounding box center [535, 17] width 15 height 15
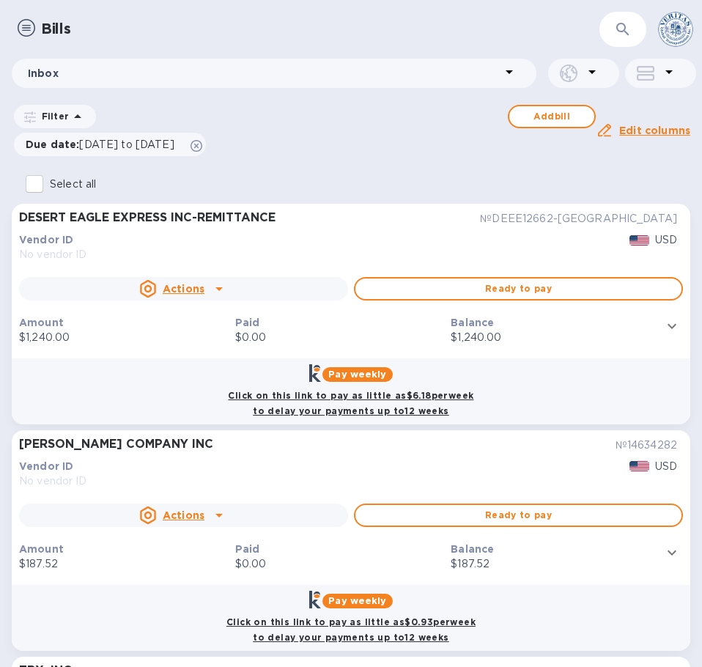
click at [622, 25] on icon "button" at bounding box center [623, 30] width 18 height 18
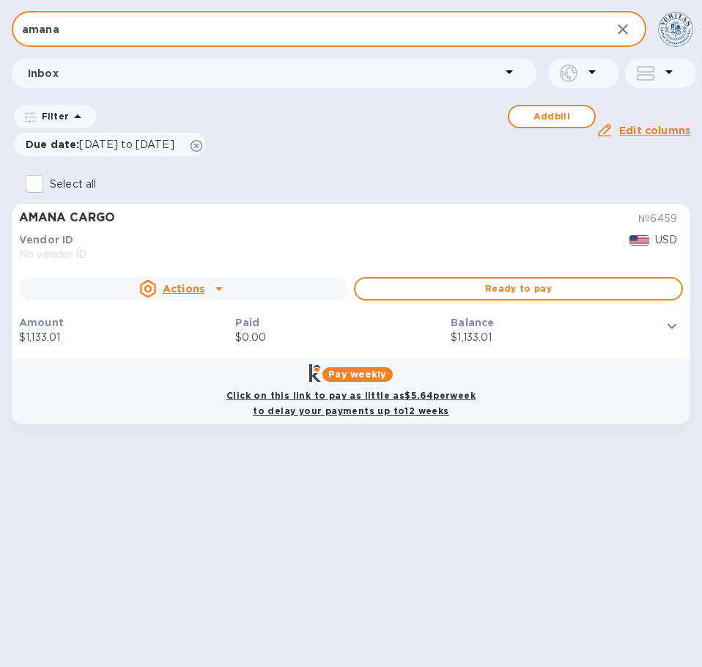
type input "amana"
click at [665, 326] on icon "expand row" at bounding box center [672, 326] width 18 height 18
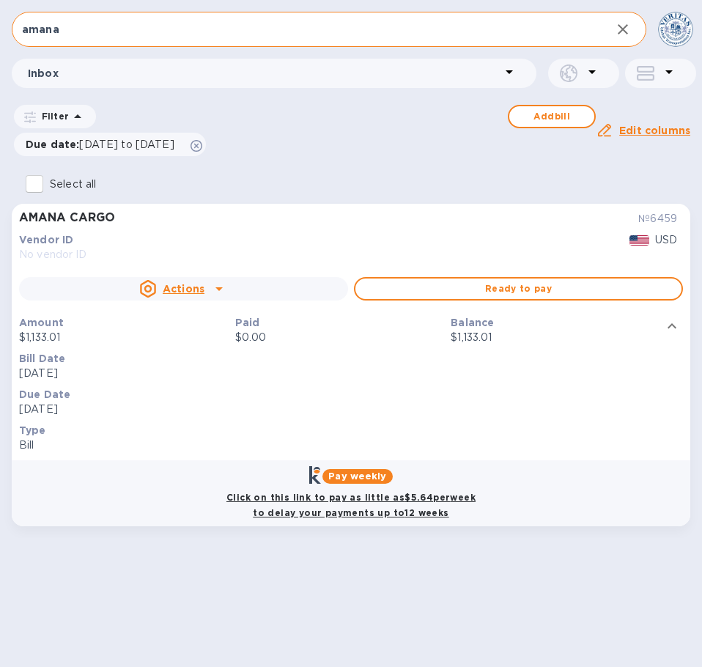
click at [665, 325] on icon "expand row" at bounding box center [672, 326] width 18 height 18
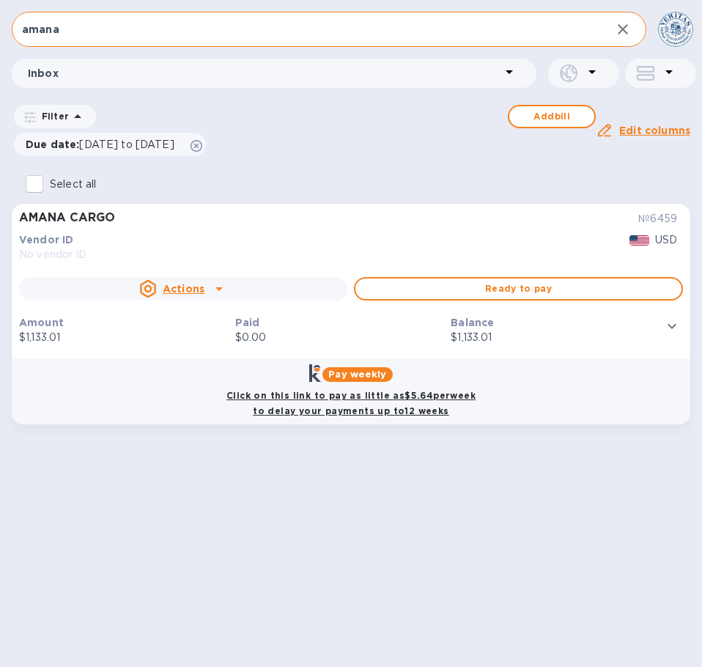
click at [32, 183] on input "Select all" at bounding box center [34, 184] width 31 height 31
checkbox input "true"
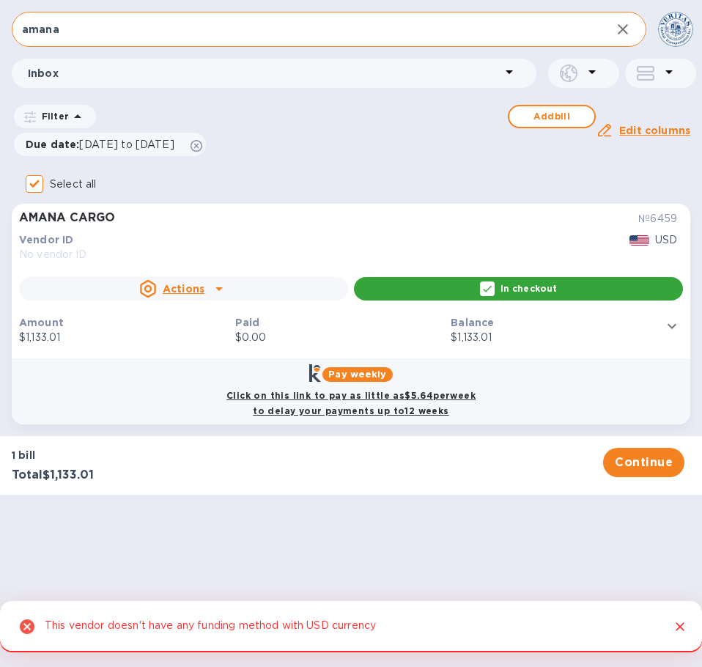
click at [219, 287] on icon at bounding box center [219, 289] width 18 height 18
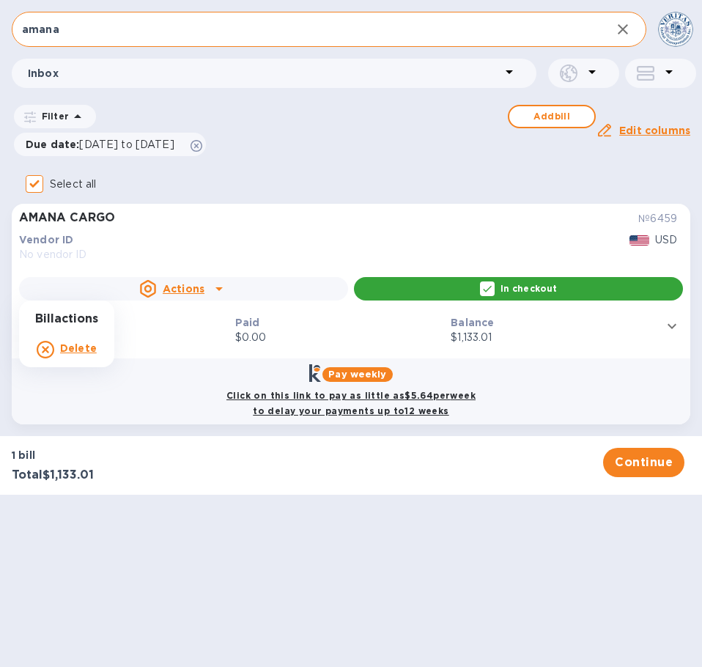
click at [46, 350] on icon at bounding box center [46, 350] width 18 height 18
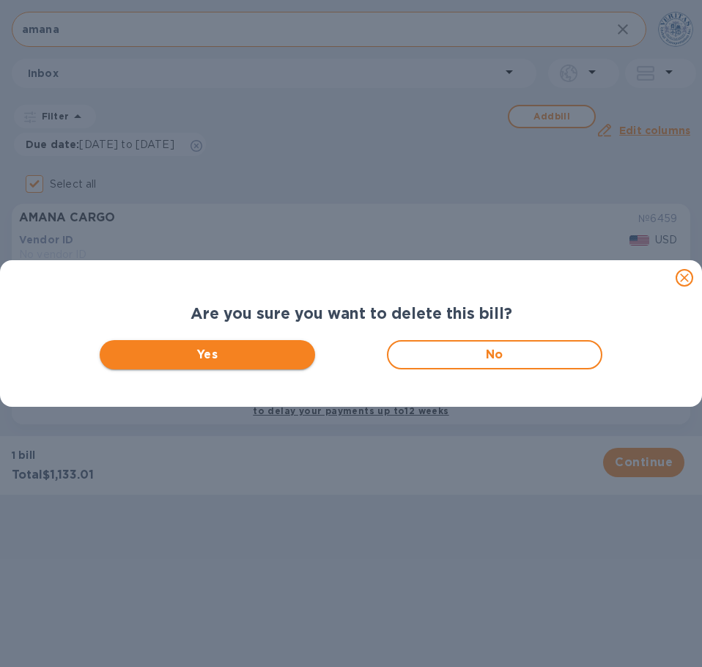
click at [219, 356] on span "Yes" at bounding box center [207, 355] width 192 height 18
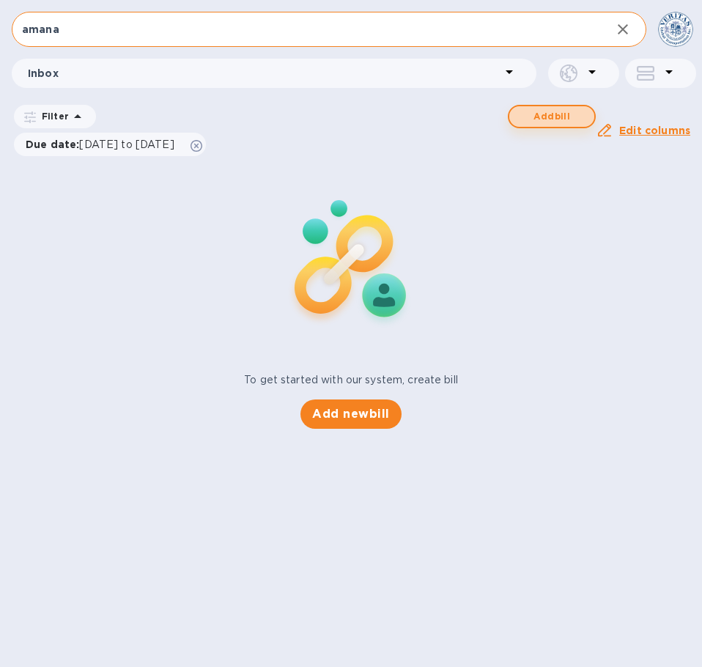
click at [550, 119] on span "Add bill" at bounding box center [552, 117] width 62 height 18
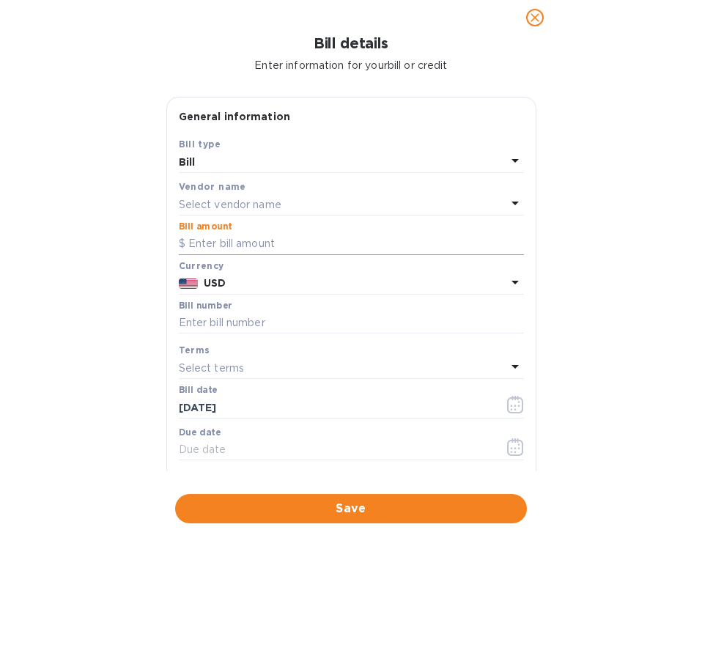
click at [259, 236] on input "text" at bounding box center [351, 244] width 345 height 22
click at [264, 187] on div "Vendor name" at bounding box center [351, 186] width 345 height 15
click at [279, 198] on p "Select vendor name" at bounding box center [230, 204] width 103 height 15
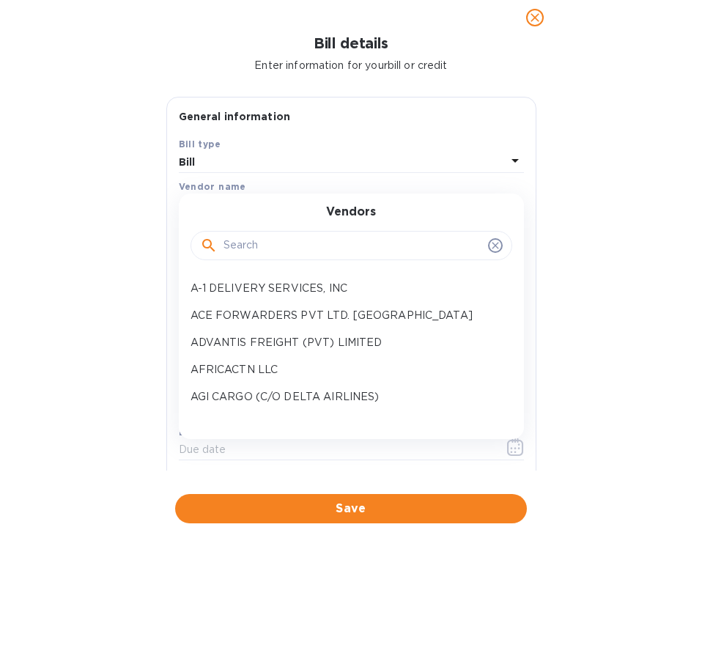
click at [272, 248] on input "text" at bounding box center [353, 246] width 259 height 22
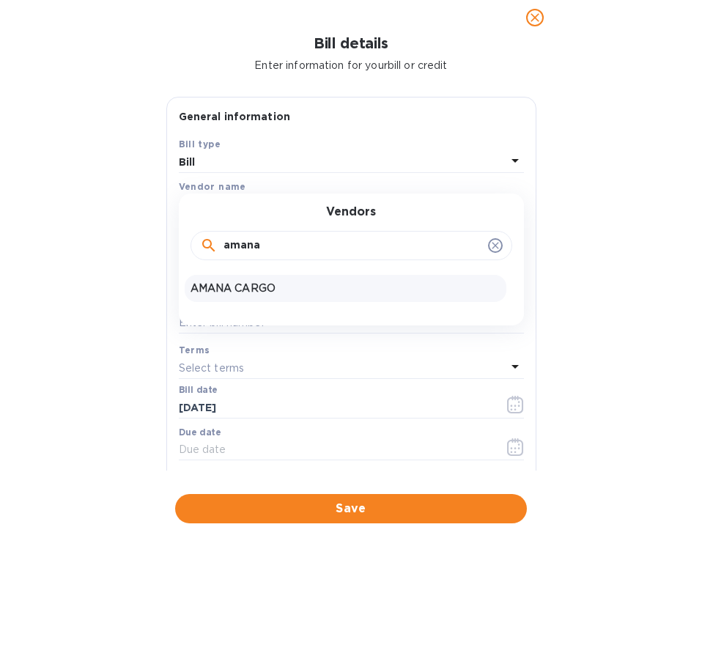
type input "amana"
click at [270, 286] on p "AMANA CARGO" at bounding box center [346, 288] width 310 height 15
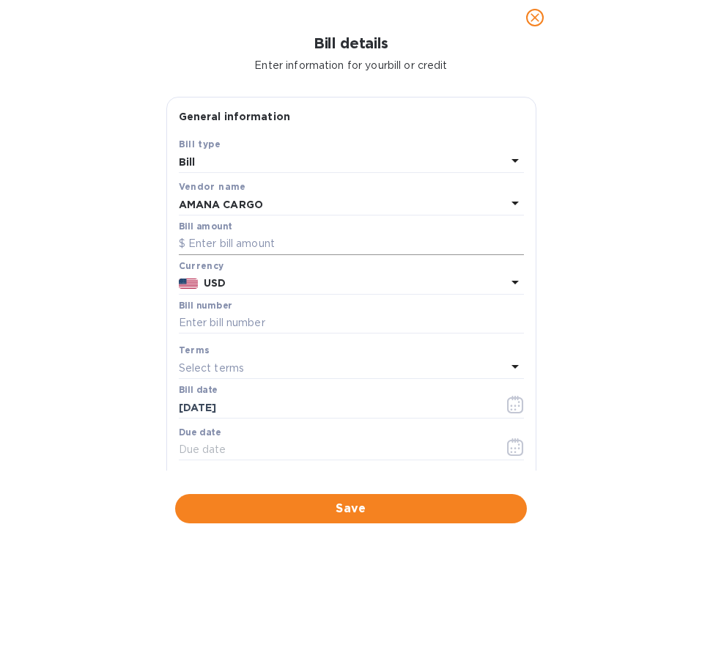
click at [253, 243] on input "text" at bounding box center [351, 244] width 345 height 22
click at [254, 289] on p "USD" at bounding box center [355, 283] width 302 height 15
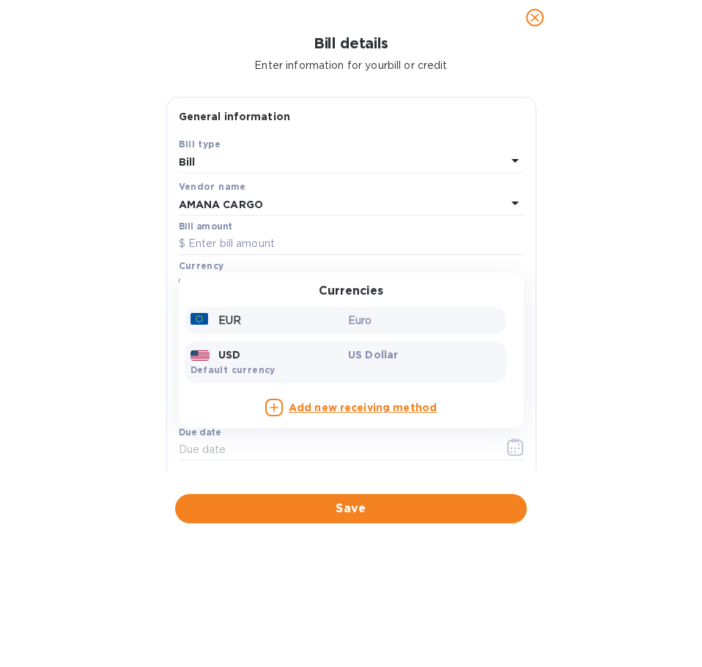
click at [248, 328] on div "EUR" at bounding box center [267, 320] width 158 height 21
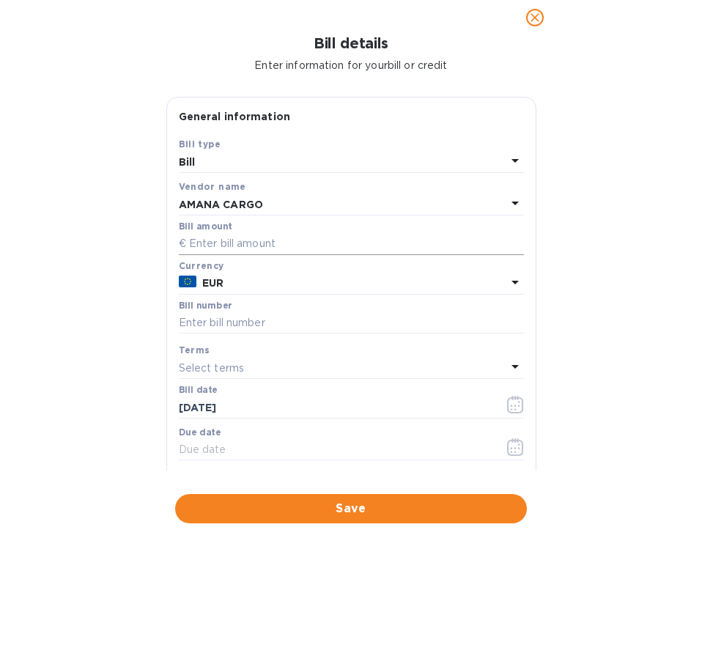
click at [265, 246] on input "text" at bounding box center [351, 244] width 345 height 22
click at [264, 236] on input "text" at bounding box center [351, 244] width 345 height 22
type input "967"
click at [257, 320] on input "text" at bounding box center [351, 323] width 345 height 22
click at [252, 317] on input "text" at bounding box center [351, 323] width 345 height 22
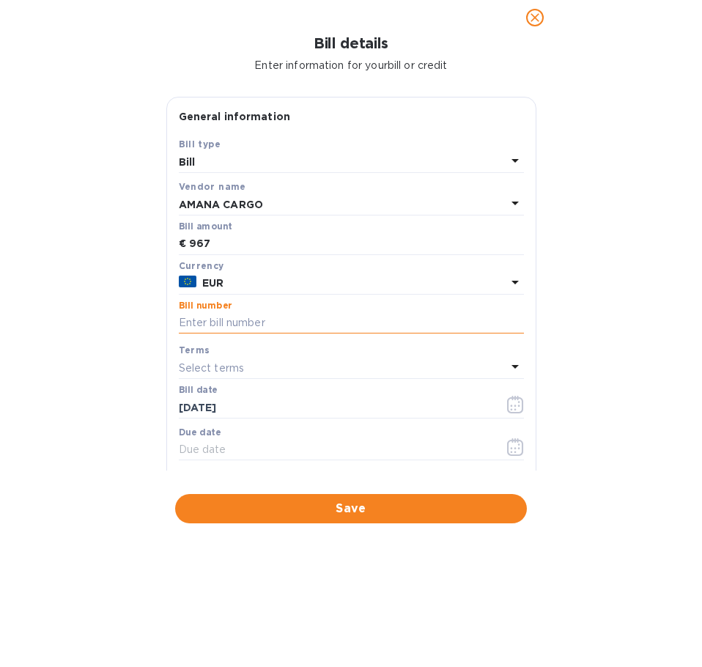
paste input "6459"
type input "6459"
click at [242, 372] on p "Select terms" at bounding box center [212, 368] width 66 height 15
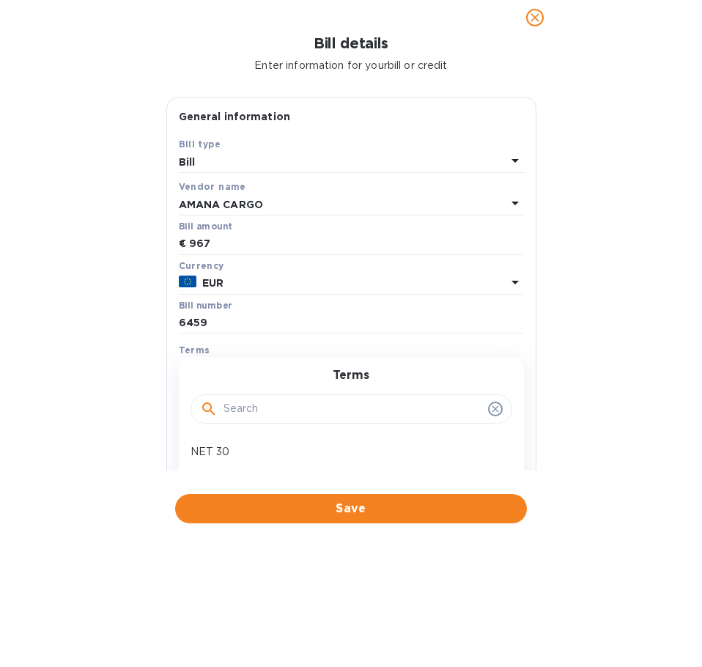
click at [106, 380] on div "Bill details Enter information for your bill or credit General information Save…" at bounding box center [351, 351] width 702 height 632
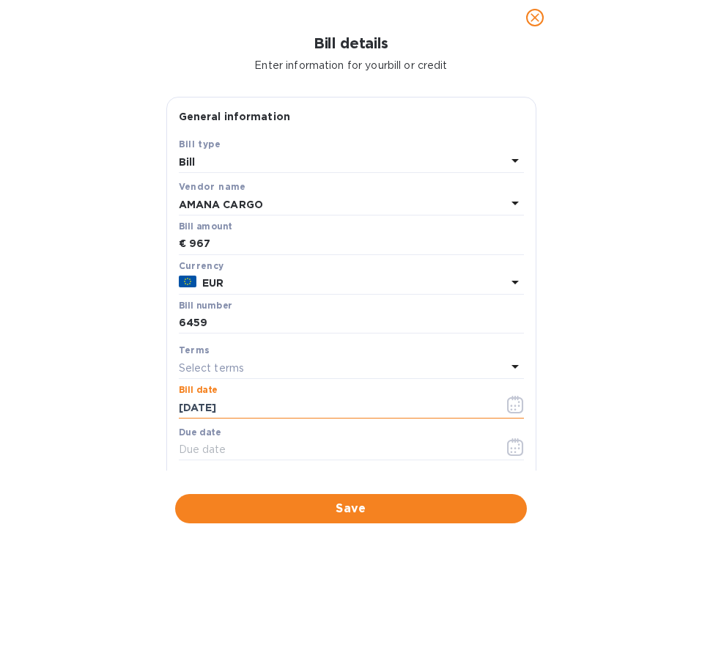
click at [353, 414] on input "[DATE]" at bounding box center [336, 408] width 314 height 22
click at [507, 403] on icon "button" at bounding box center [515, 405] width 17 height 18
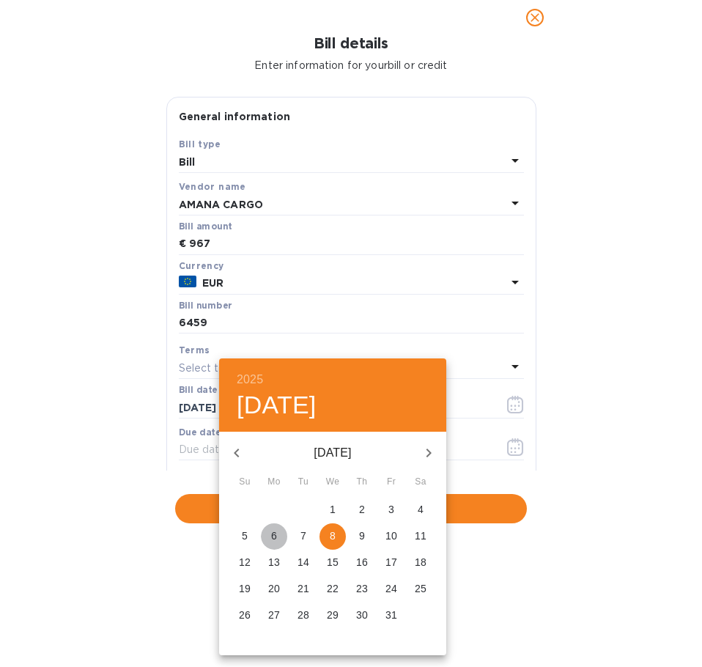
drag, startPoint x: 268, startPoint y: 531, endPoint x: 314, endPoint y: 362, distance: 175.3
click at [268, 530] on span "6" at bounding box center [274, 535] width 26 height 15
type input "[DATE]"
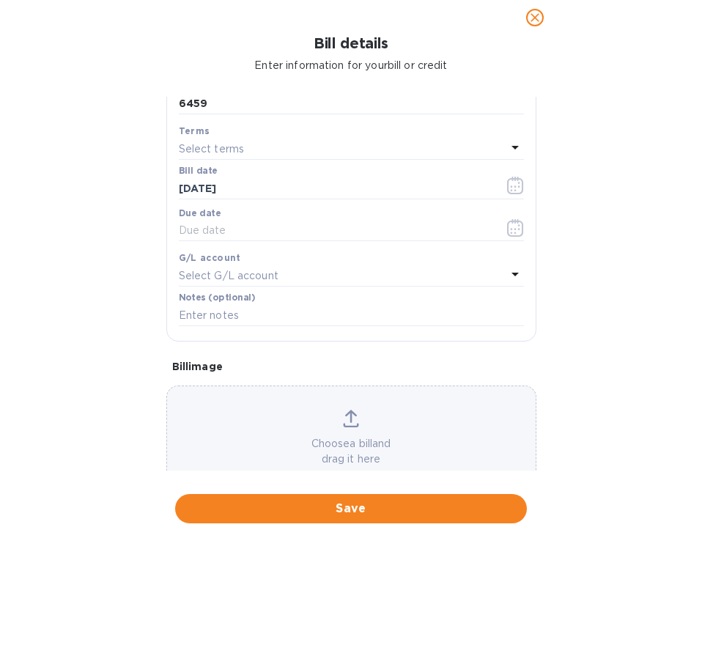
scroll to position [220, 0]
click at [507, 232] on icon "button" at bounding box center [515, 227] width 17 height 18
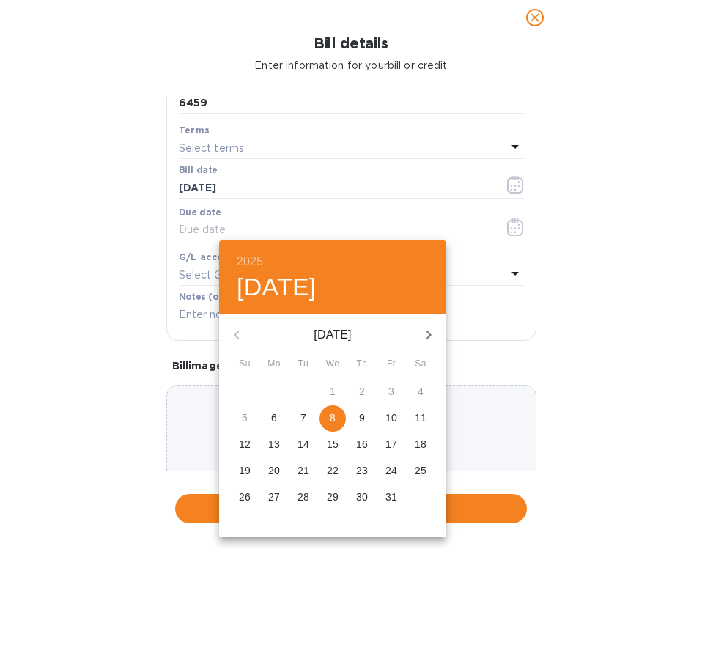
click at [274, 410] on button "6" at bounding box center [274, 418] width 26 height 26
type input "[DATE]"
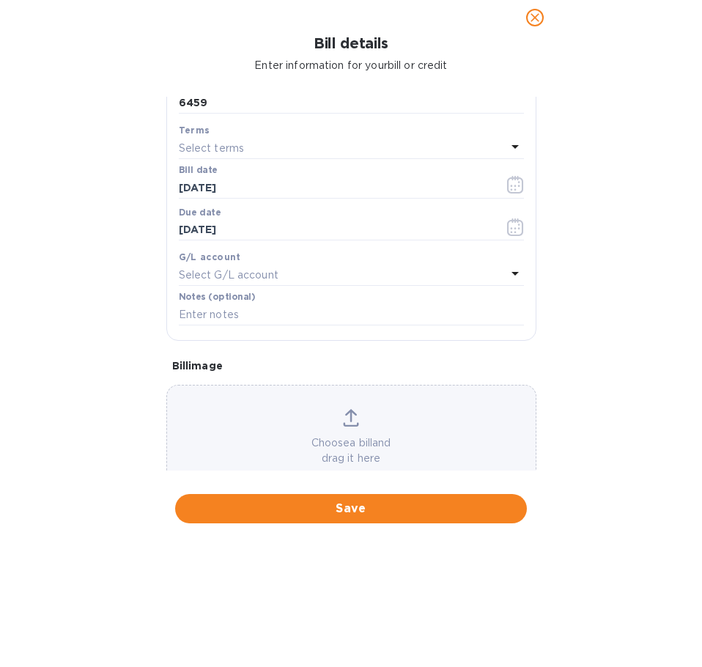
click at [262, 274] on p "Select G/L account" at bounding box center [229, 275] width 100 height 15
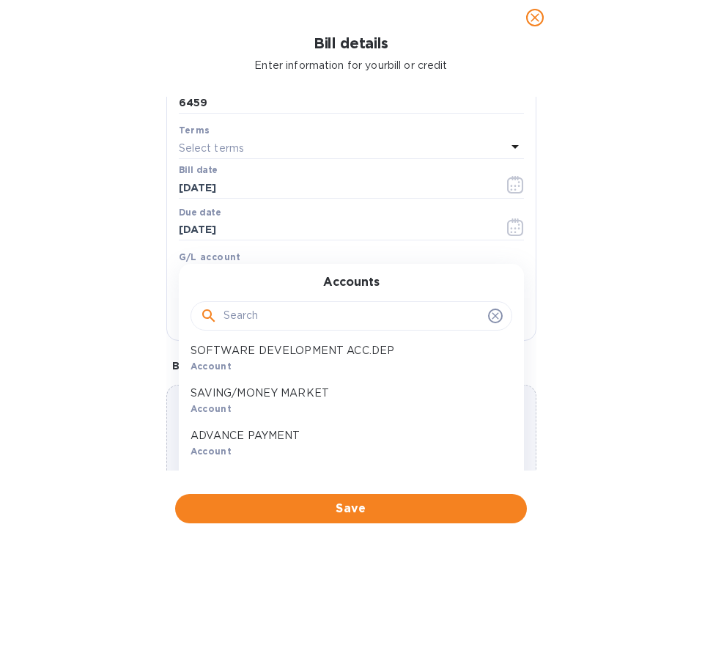
scroll to position [733, 0]
click at [284, 312] on input "text" at bounding box center [353, 316] width 259 height 22
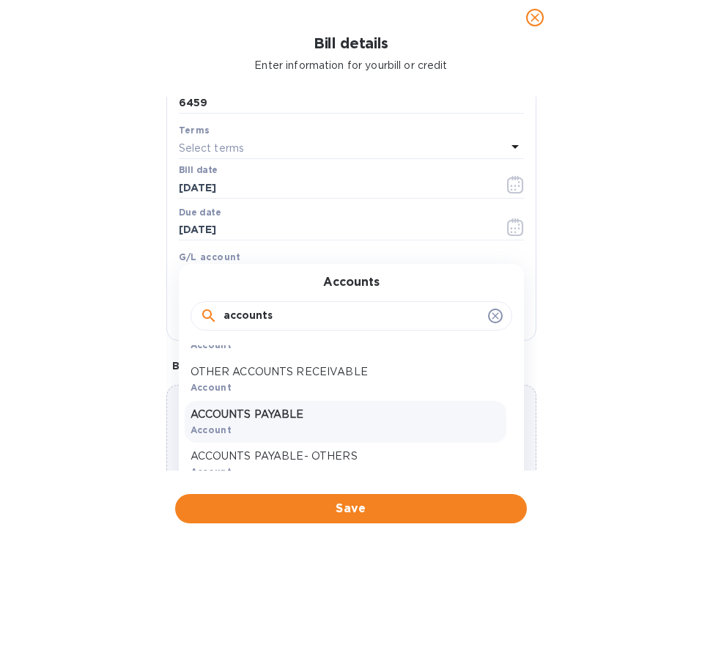
scroll to position [29, 0]
type input "accounts"
click at [331, 417] on p "ACCOUNTS PAYABLE" at bounding box center [346, 414] width 310 height 15
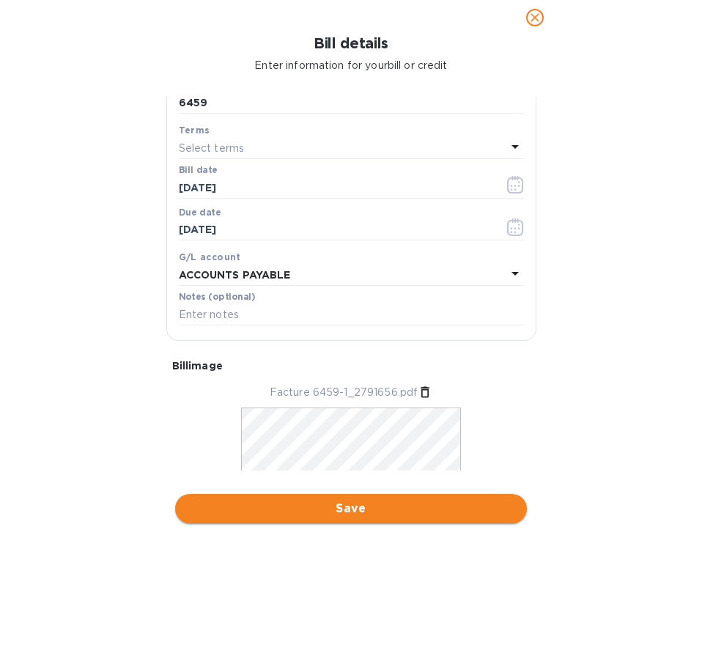
click at [333, 508] on span "Save" at bounding box center [351, 509] width 328 height 18
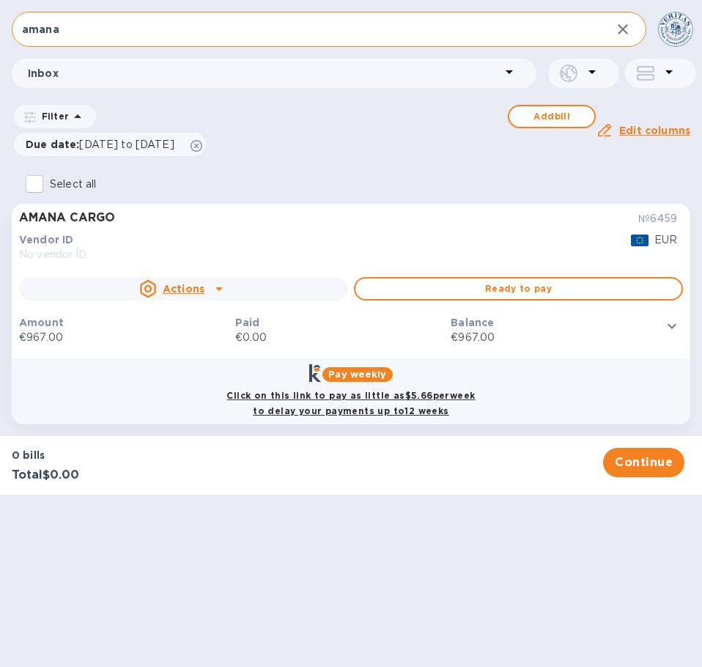
click at [326, 510] on div "amana ​ Inbox Filter Add bill Due date : [DATE] to [DATE] Amount Paid Balance E…" at bounding box center [351, 333] width 702 height 667
click at [226, 289] on icon at bounding box center [219, 289] width 18 height 18
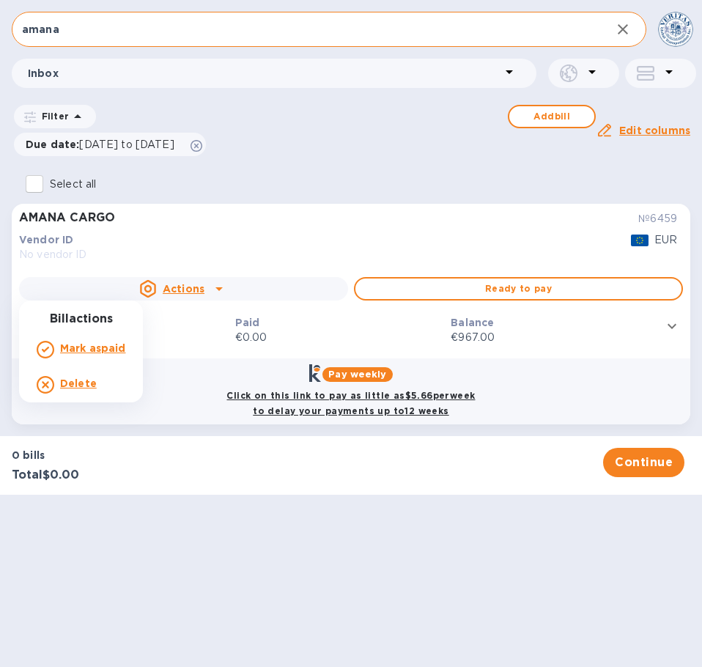
drag, startPoint x: 248, startPoint y: 586, endPoint x: 299, endPoint y: 502, distance: 97.7
click at [255, 580] on div at bounding box center [351, 333] width 702 height 667
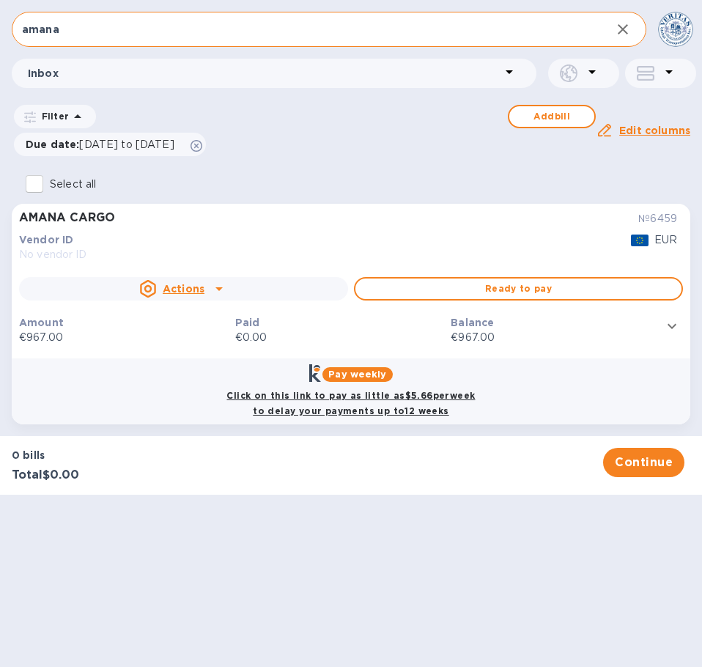
click at [487, 275] on div "Ready to pay" at bounding box center [518, 288] width 335 height 29
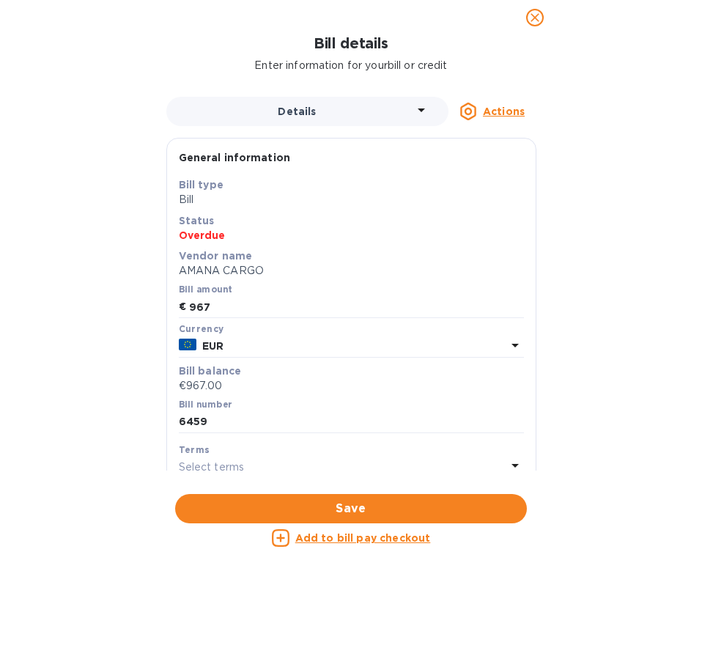
click at [350, 536] on u "Add to bill pay checkout" at bounding box center [363, 538] width 136 height 12
checkbox input "true"
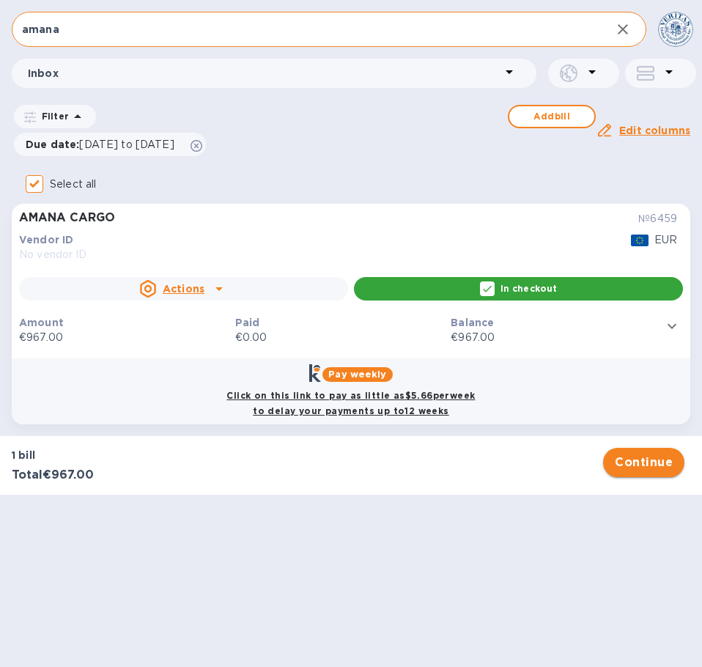
click at [651, 465] on span "Continue" at bounding box center [644, 463] width 58 height 18
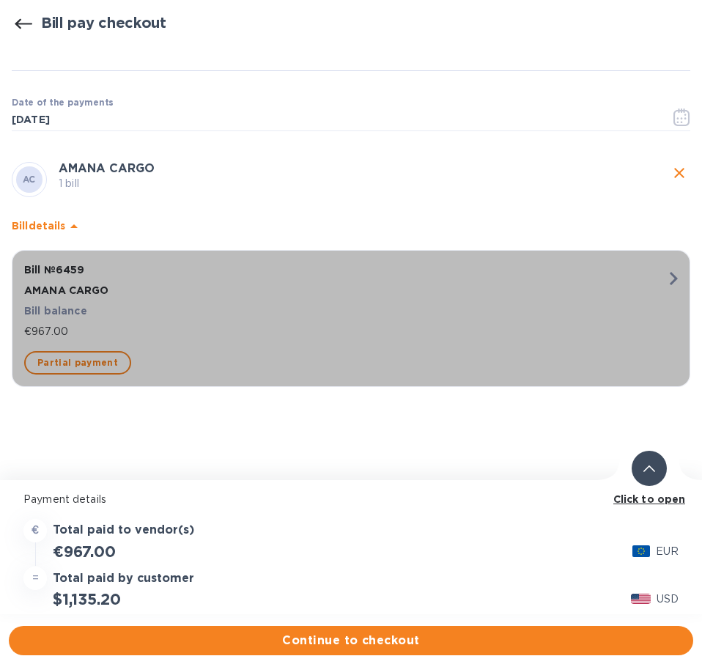
click at [674, 281] on icon "button" at bounding box center [674, 278] width 8 height 13
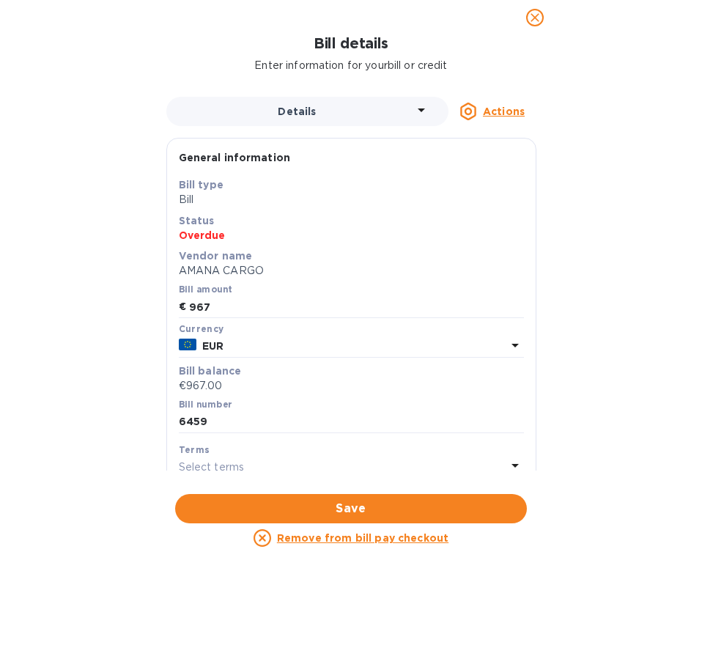
click at [536, 24] on icon "close" at bounding box center [535, 17] width 15 height 15
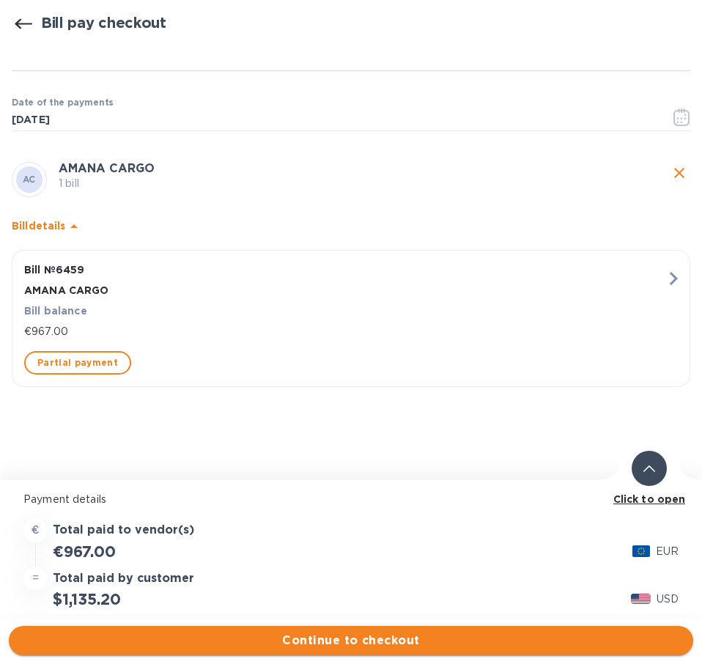
click at [380, 640] on span "Continue to checkout" at bounding box center [351, 641] width 661 height 18
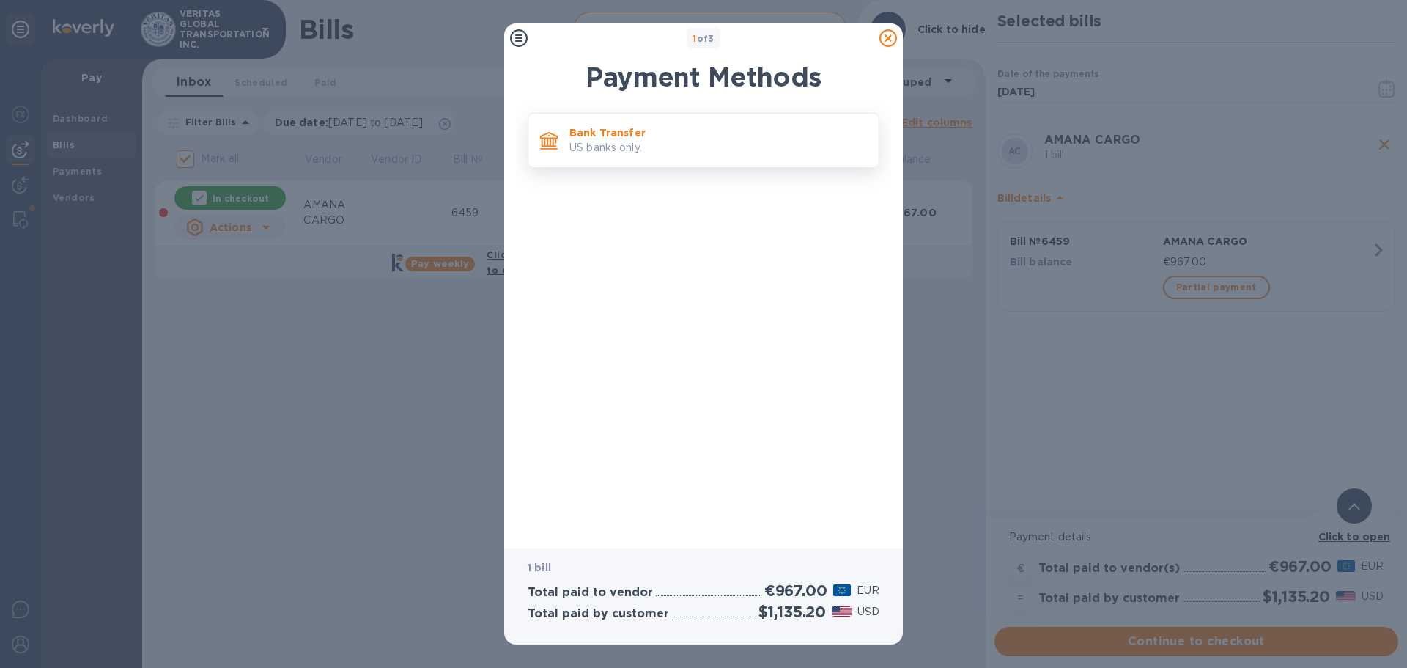
click at [677, 140] on p "Bank Transfer" at bounding box center [718, 132] width 298 height 15
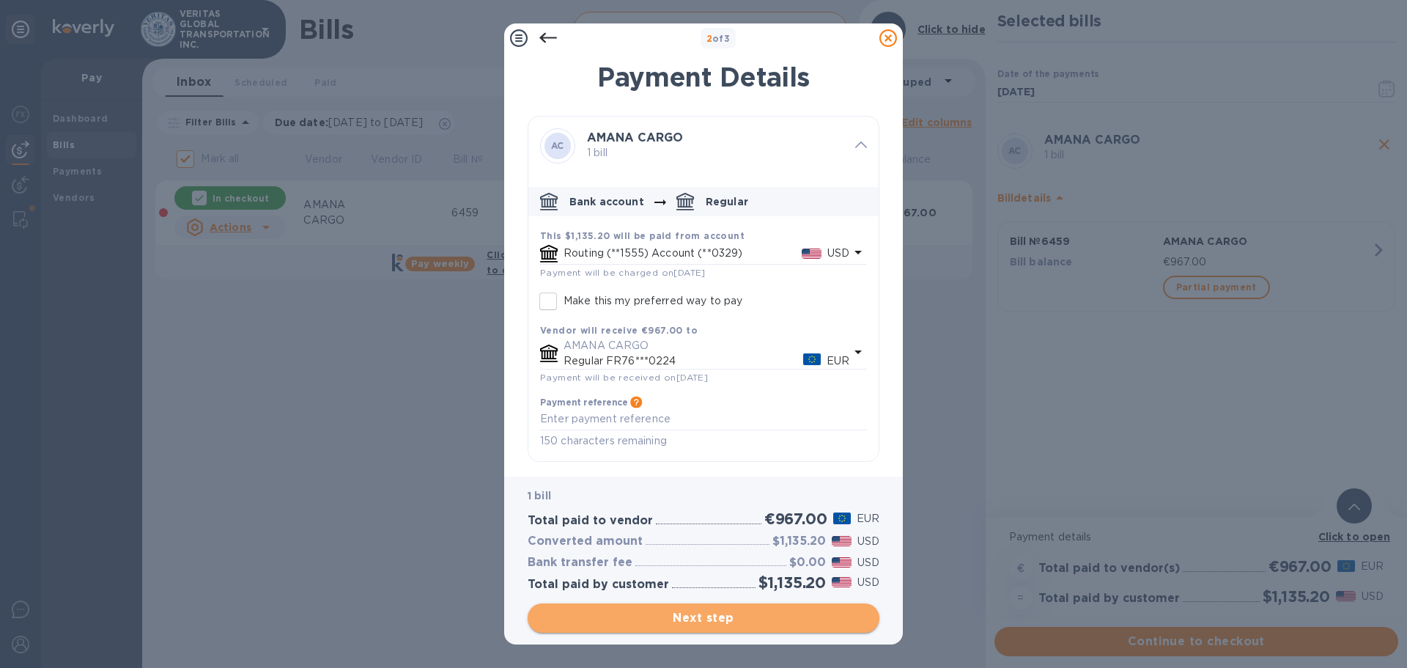
click at [701, 609] on span "Next step" at bounding box center [703, 618] width 328 height 18
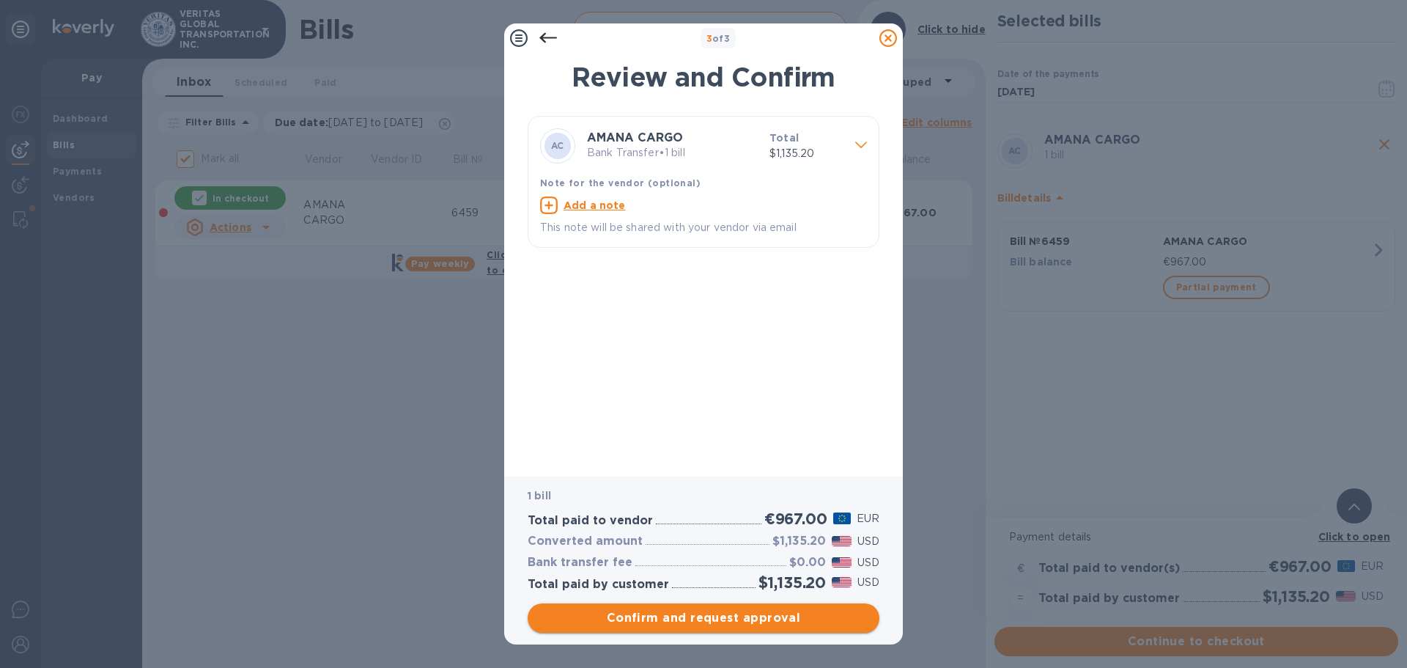
click at [701, 609] on span "Confirm and request approval" at bounding box center [703, 618] width 328 height 18
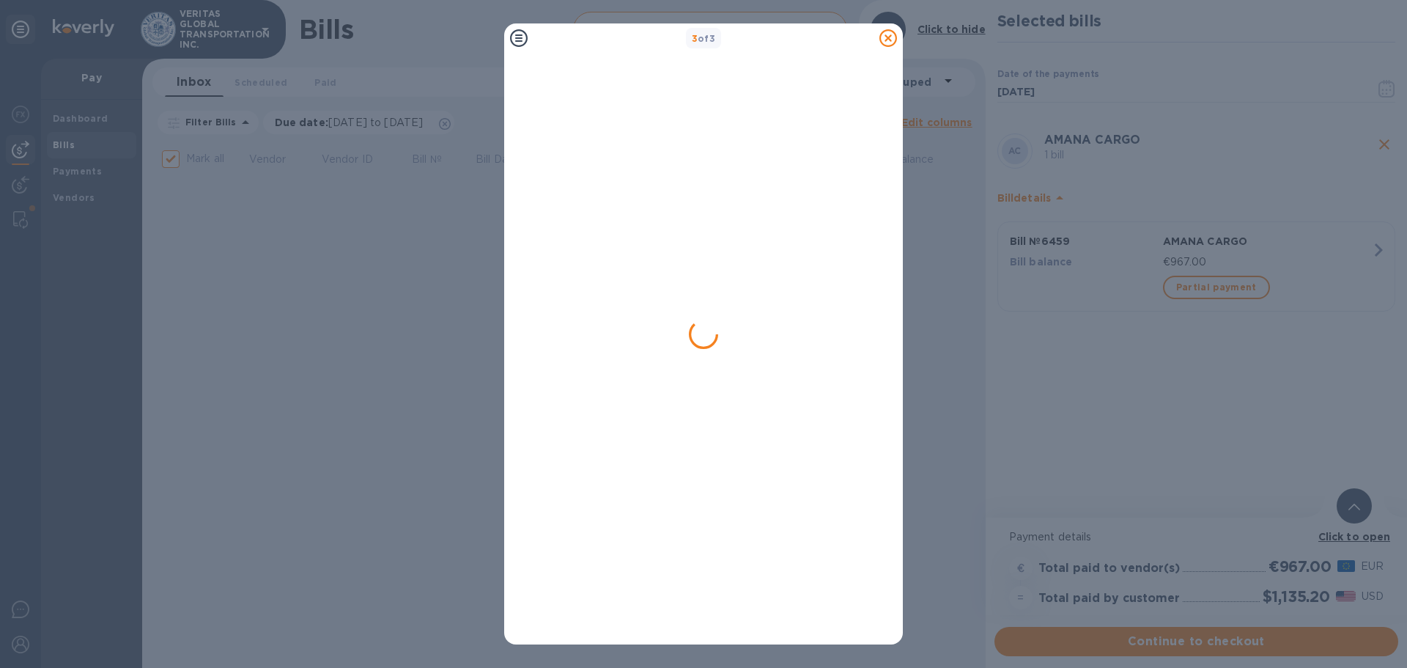
checkbox input "false"
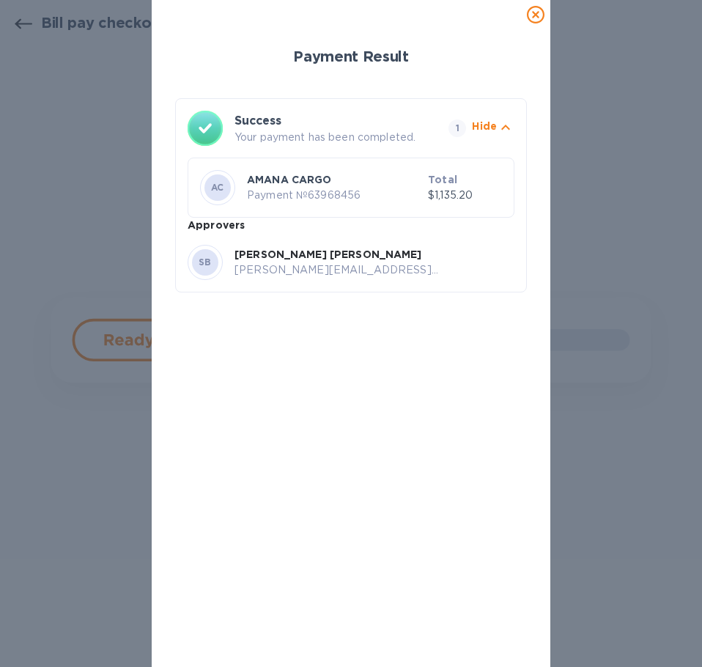
click at [534, 14] on icon at bounding box center [536, 15] width 18 height 18
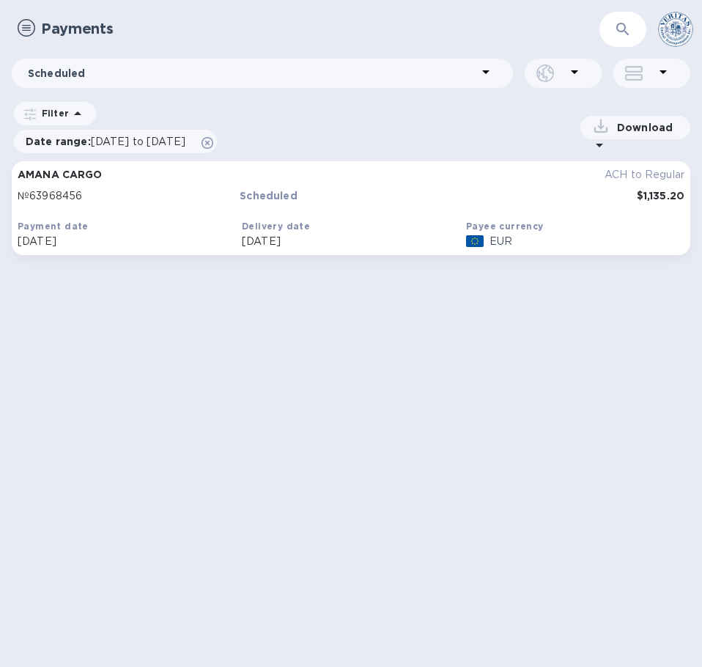
drag, startPoint x: 68, startPoint y: 174, endPoint x: 57, endPoint y: 173, distance: 11.0
click at [57, 173] on b "AMANA CARGO" at bounding box center [60, 175] width 84 height 12
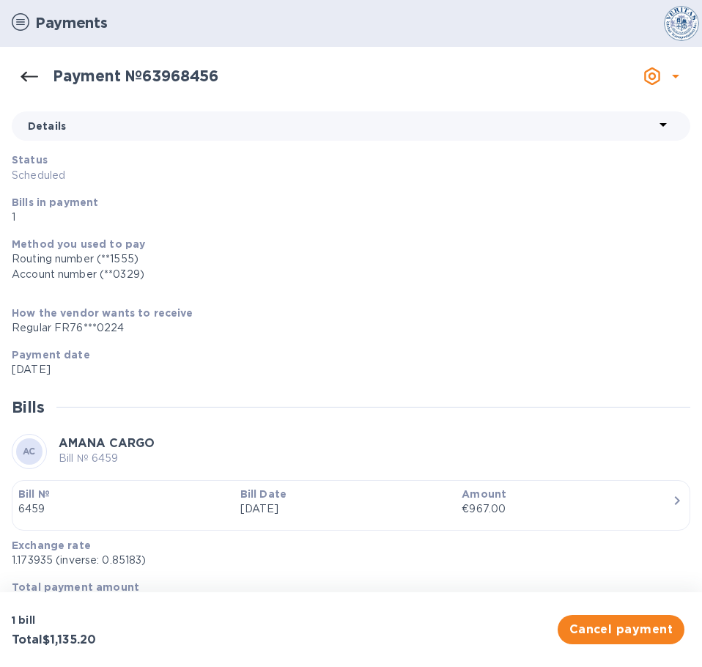
click at [93, 130] on p "Details" at bounding box center [341, 126] width 627 height 15
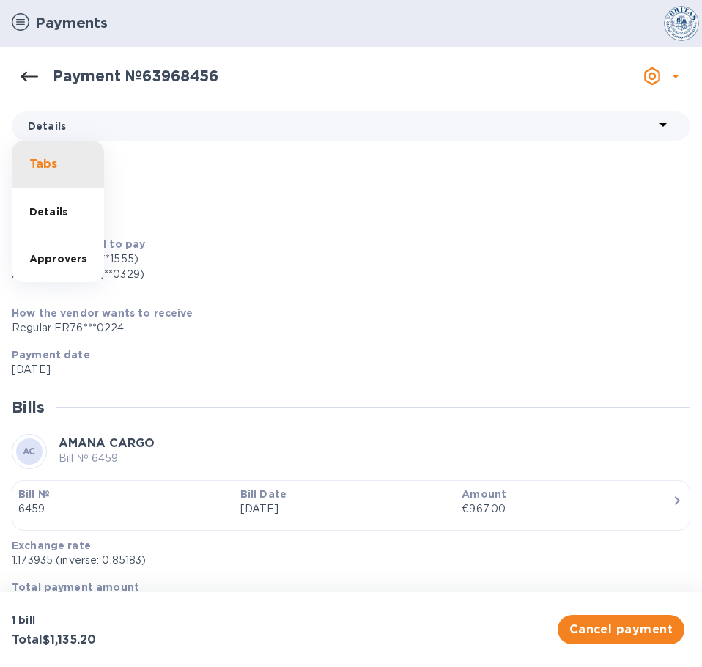
click at [31, 67] on div at bounding box center [351, 333] width 702 height 667
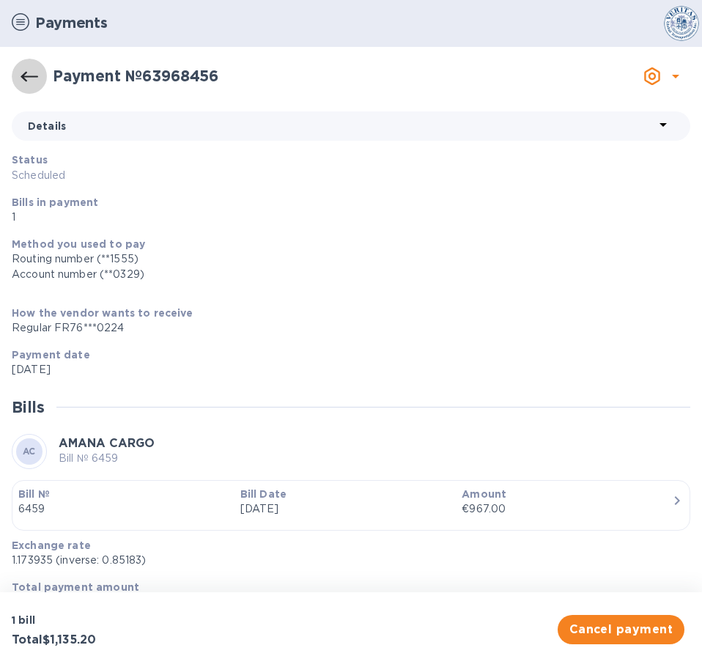
click at [27, 77] on icon "button" at bounding box center [30, 76] width 18 height 10
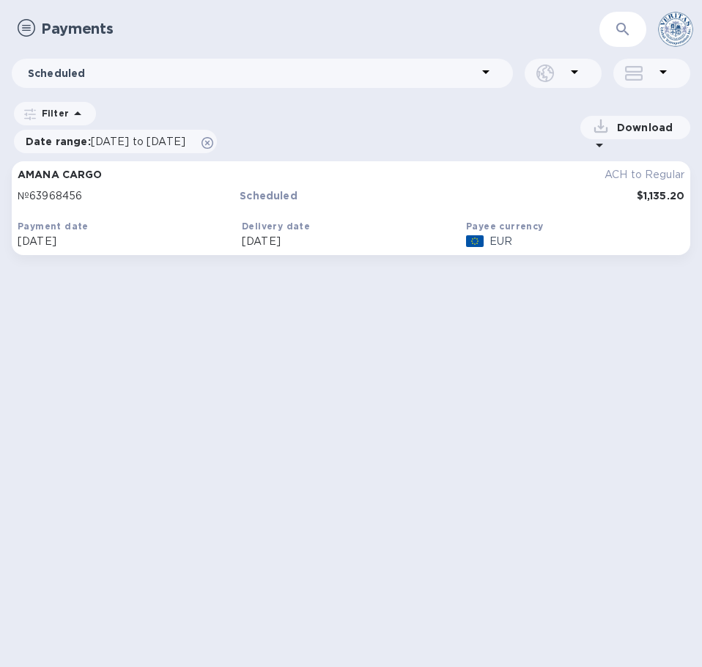
click at [32, 32] on img at bounding box center [27, 28] width 18 height 18
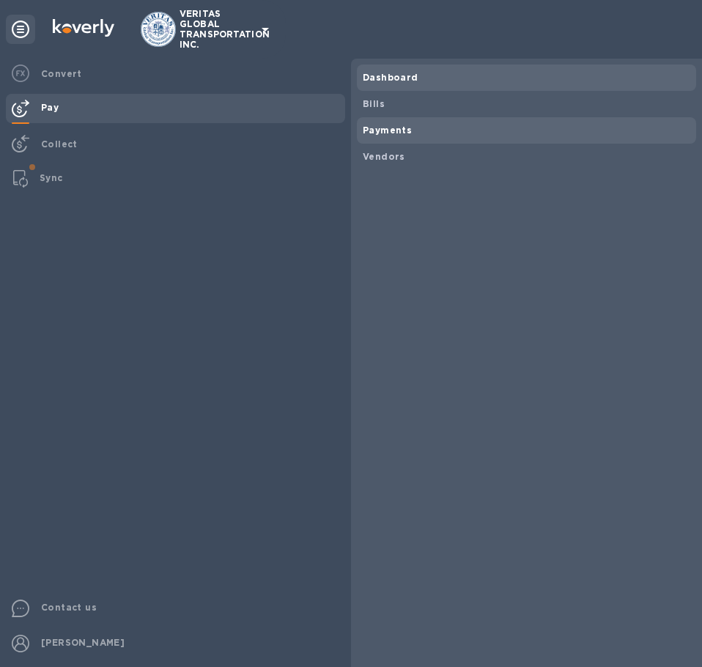
click at [418, 84] on span "Dashboard" at bounding box center [527, 77] width 328 height 15
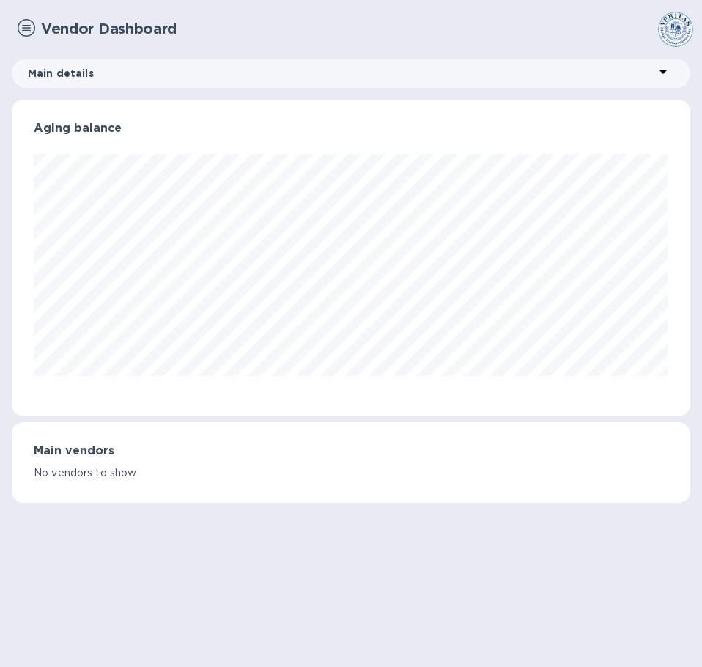
scroll to position [317, 679]
click at [30, 31] on img at bounding box center [27, 28] width 18 height 18
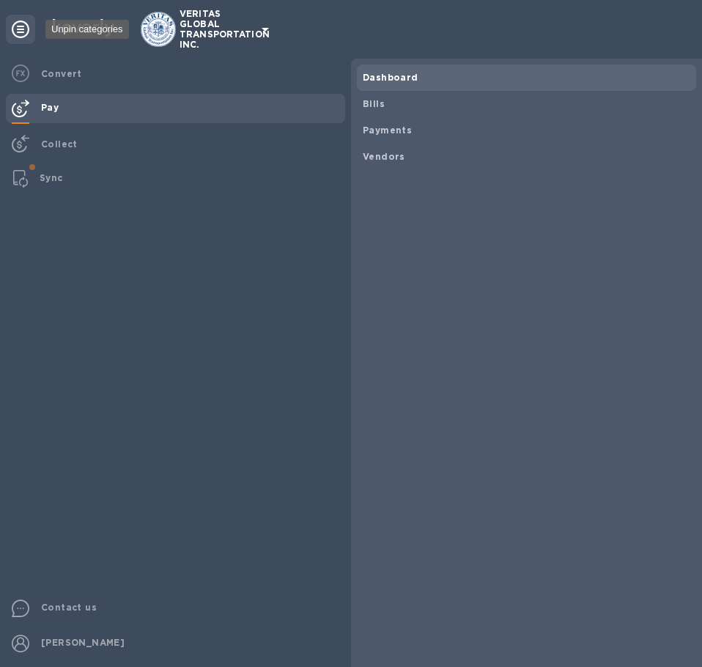
scroll to position [732590, 732234]
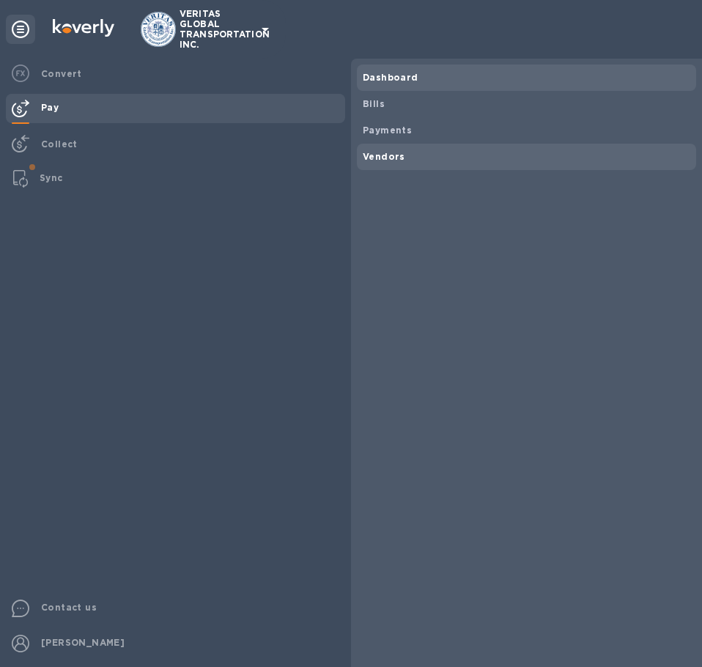
click at [404, 161] on span "Vendors" at bounding box center [527, 157] width 328 height 15
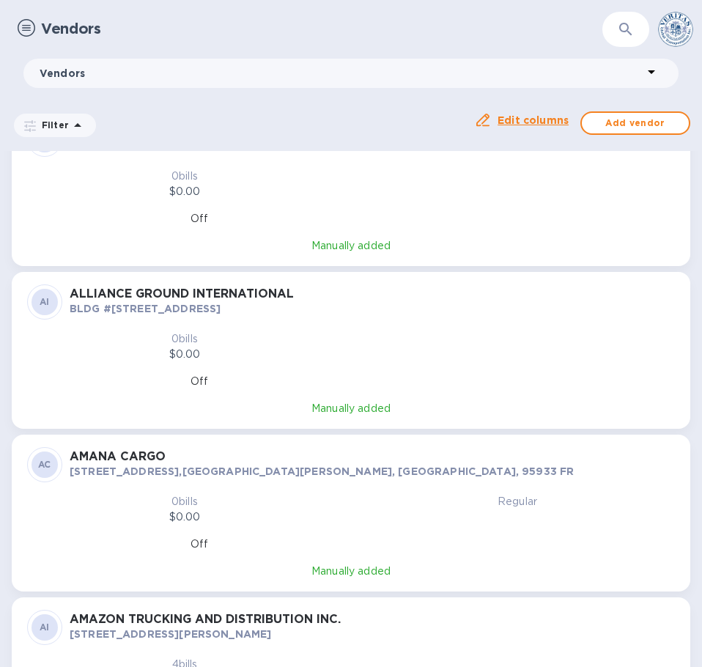
scroll to position [1612, 0]
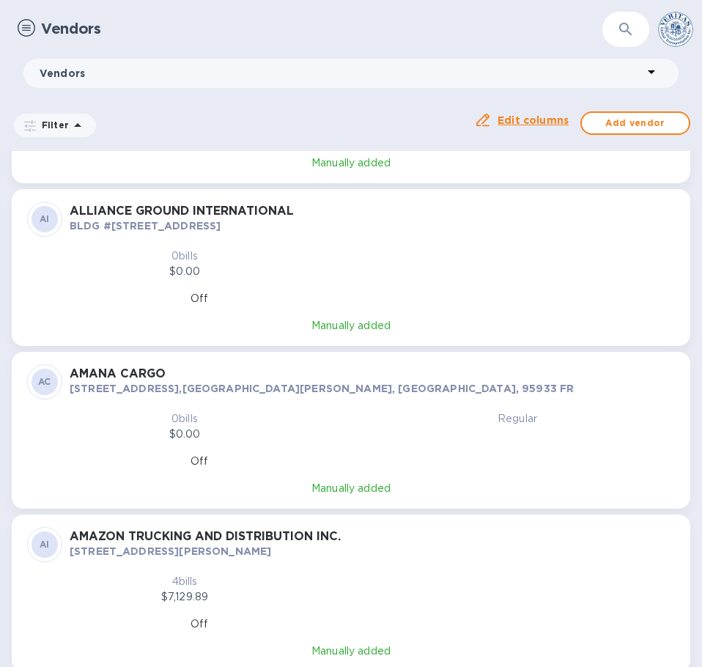
click at [170, 367] on h3 "AMANA CARGO" at bounding box center [372, 374] width 605 height 14
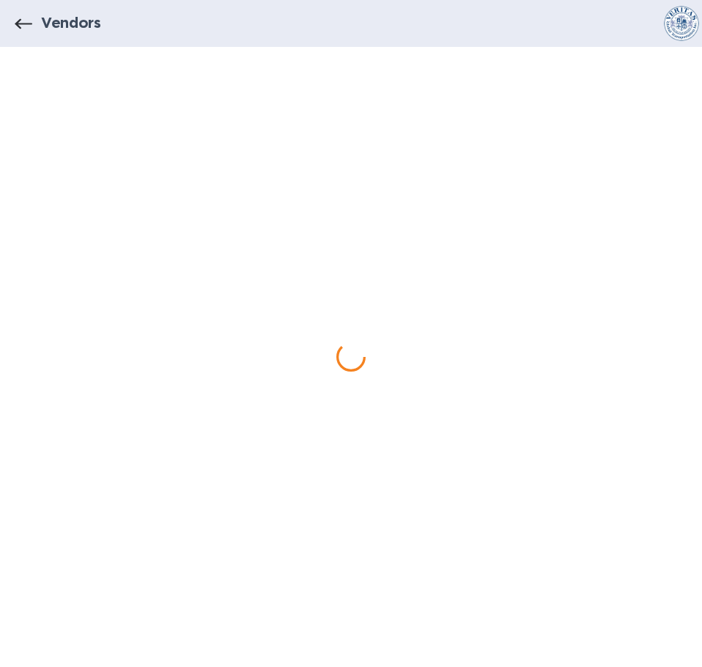
scroll to position [1612, 0]
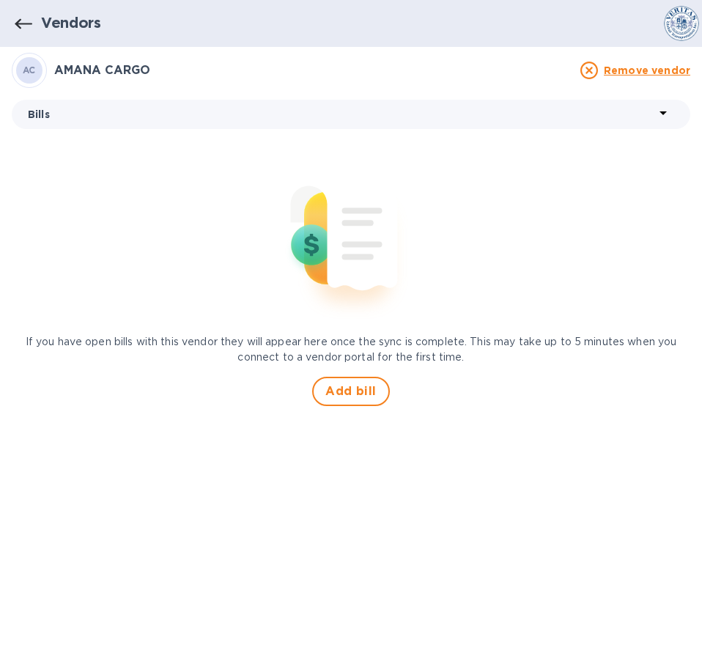
click at [113, 71] on h3 "AMANA CARGO" at bounding box center [312, 71] width 517 height 14
click at [130, 117] on p "Bills" at bounding box center [341, 114] width 627 height 15
click at [43, 213] on li "Details" at bounding box center [48, 200] width 73 height 47
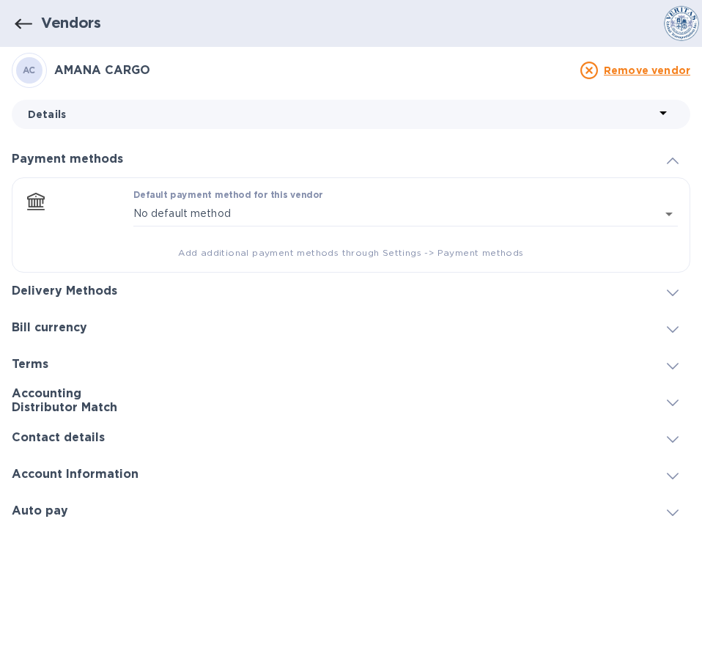
click at [70, 470] on h3 "Account Information" at bounding box center [75, 475] width 127 height 14
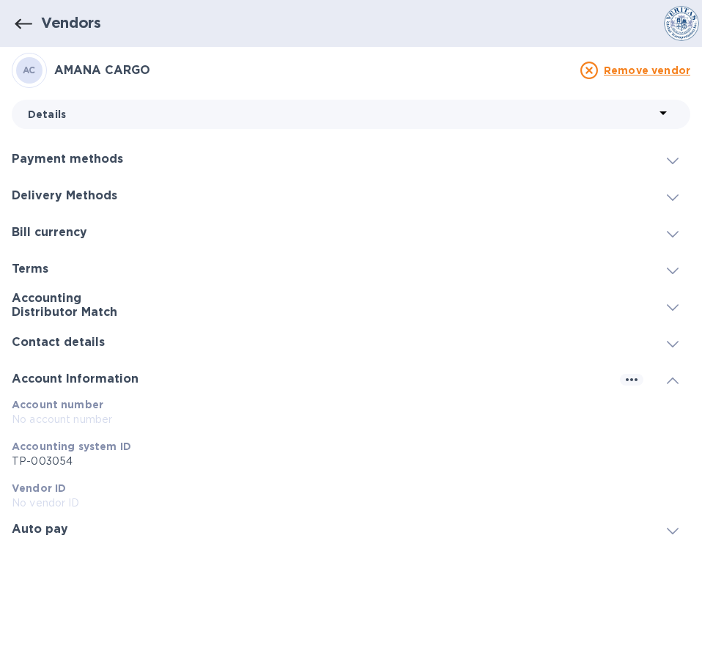
click at [73, 341] on h3 "Contact details" at bounding box center [58, 343] width 93 height 14
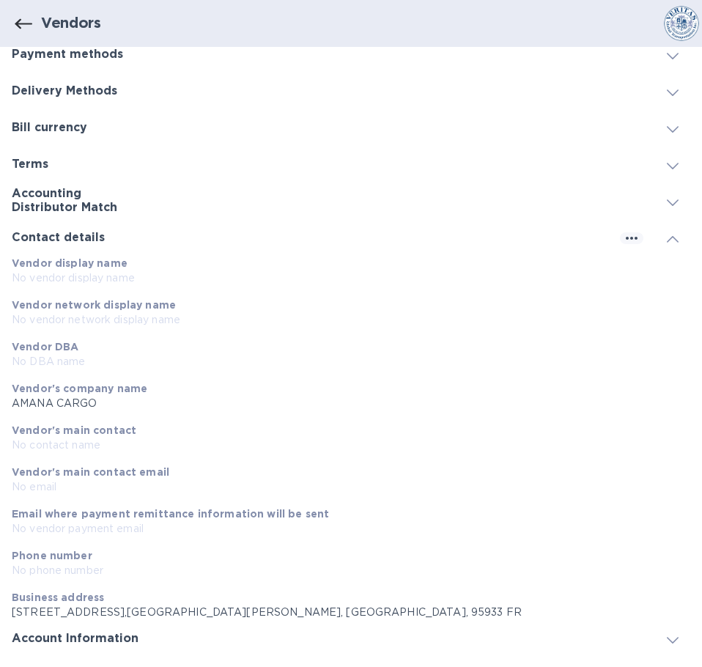
scroll to position [131, 0]
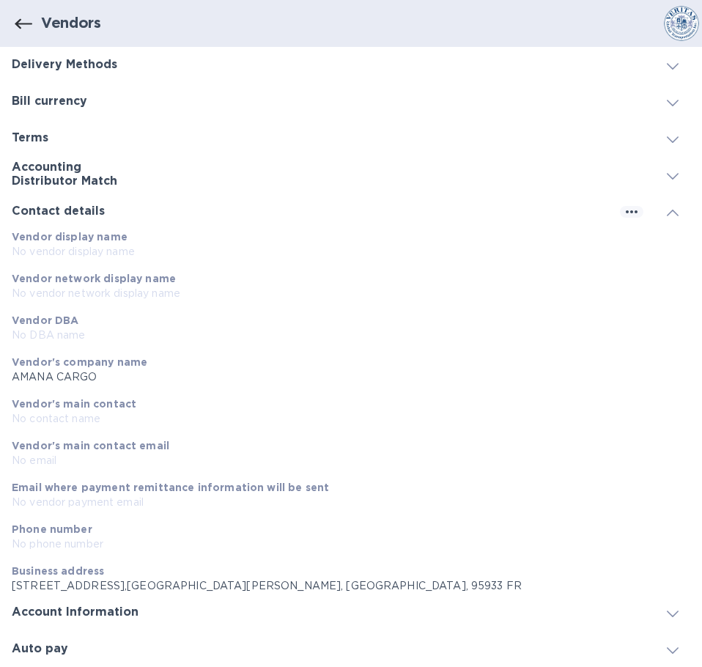
click at [123, 498] on p "No vendor payment email" at bounding box center [345, 502] width 667 height 15
click at [668, 213] on icon at bounding box center [673, 213] width 12 height 7
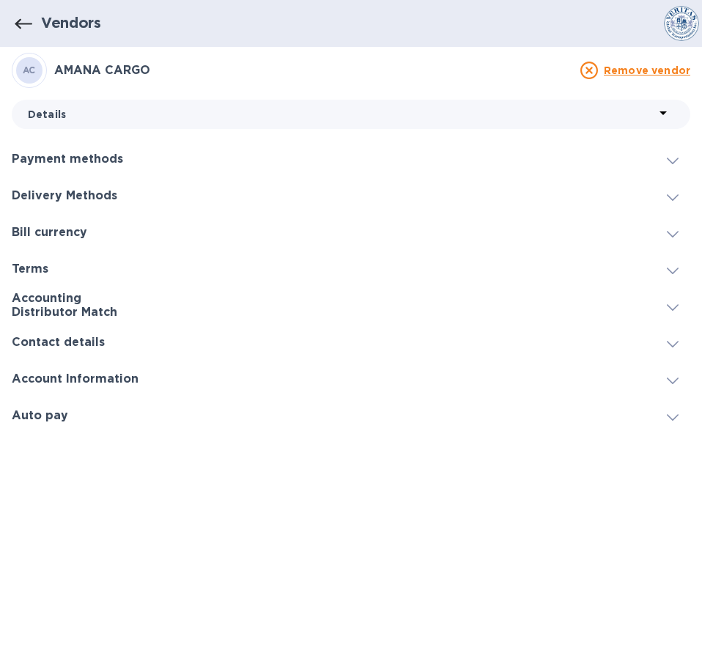
click at [81, 70] on h3 "AMANA CARGO" at bounding box center [312, 71] width 517 height 14
click at [229, 122] on div "Details" at bounding box center [347, 114] width 649 height 21
click at [266, 172] on div at bounding box center [351, 333] width 702 height 667
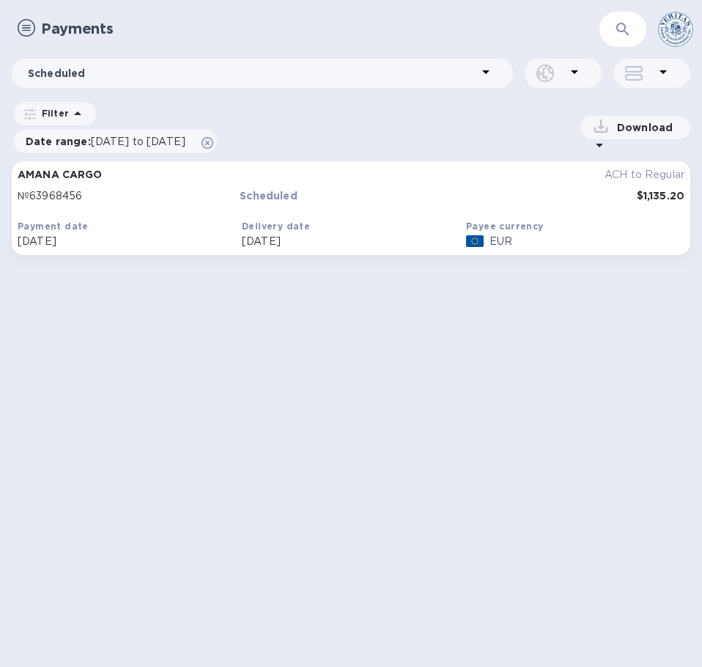
click at [632, 131] on p "Download" at bounding box center [642, 127] width 62 height 15
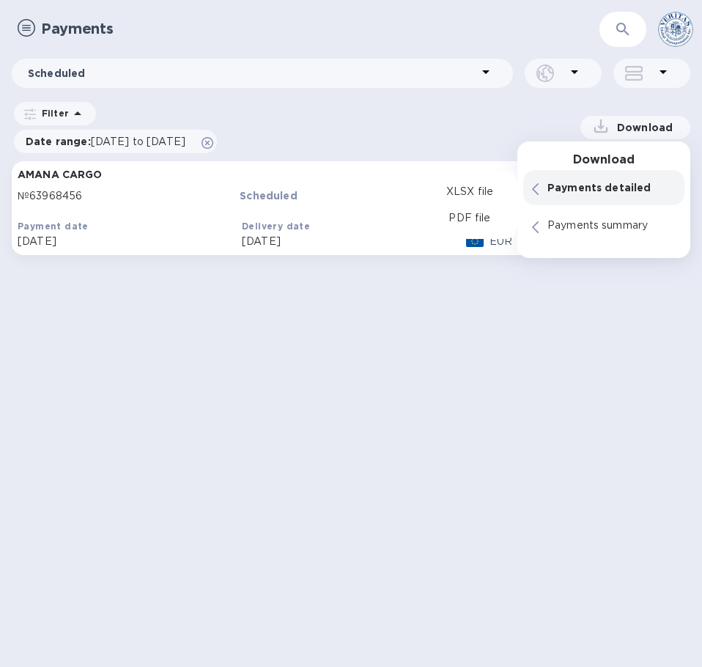
click at [554, 185] on p "Payments detailed" at bounding box center [611, 187] width 128 height 15
click at [532, 191] on icon at bounding box center [535, 189] width 7 height 12
click at [464, 216] on p "PDF file" at bounding box center [469, 218] width 43 height 15
click at [295, 475] on div "Payments ​ Scheduled Filter Date range : 09/08/2025 to 11/08/2025 Download Down…" at bounding box center [351, 333] width 702 height 667
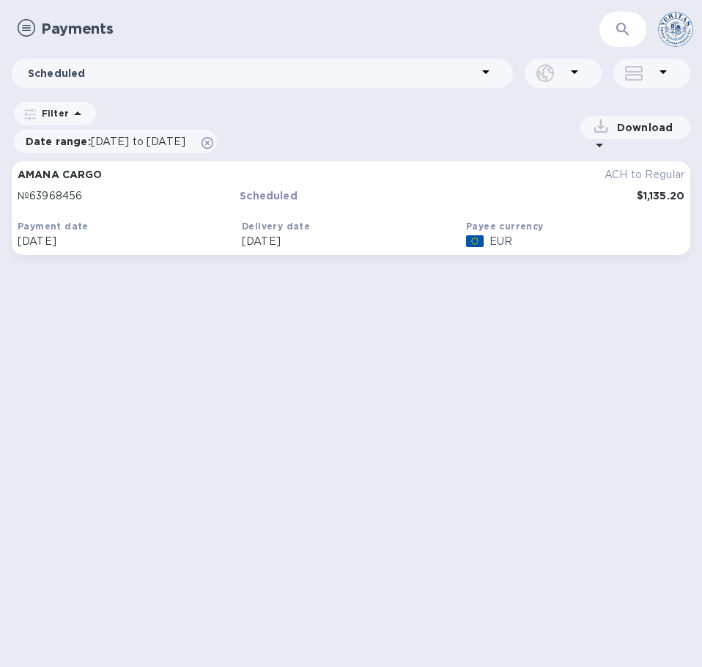
click at [614, 122] on p "Download" at bounding box center [642, 127] width 62 height 15
click at [366, 407] on div "Payments ​ Scheduled Filter Date range : 09/08/2025 to 11/08/2025 Download AMAN…" at bounding box center [351, 333] width 702 height 667
